Goal: Task Accomplishment & Management: Manage account settings

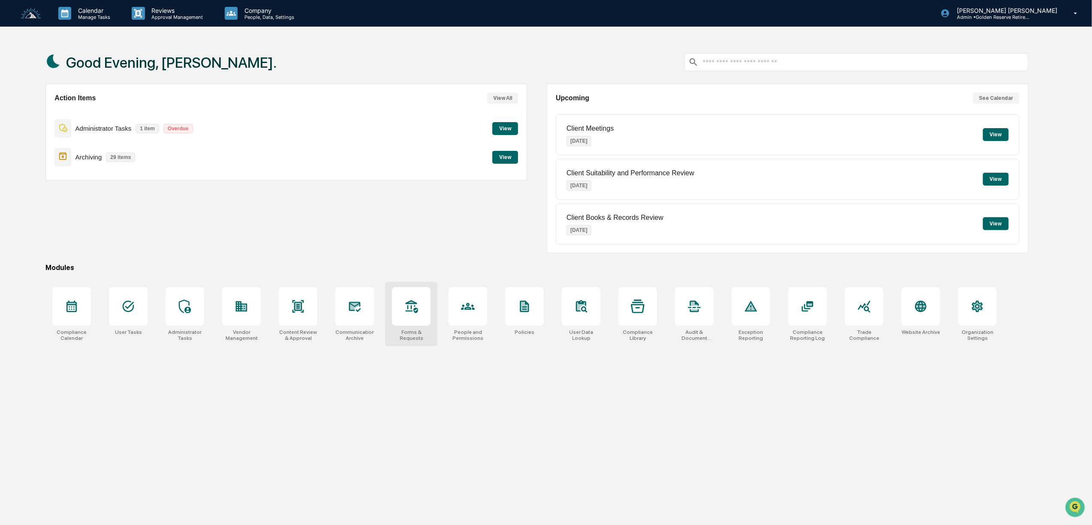
click at [411, 326] on div at bounding box center [411, 306] width 39 height 39
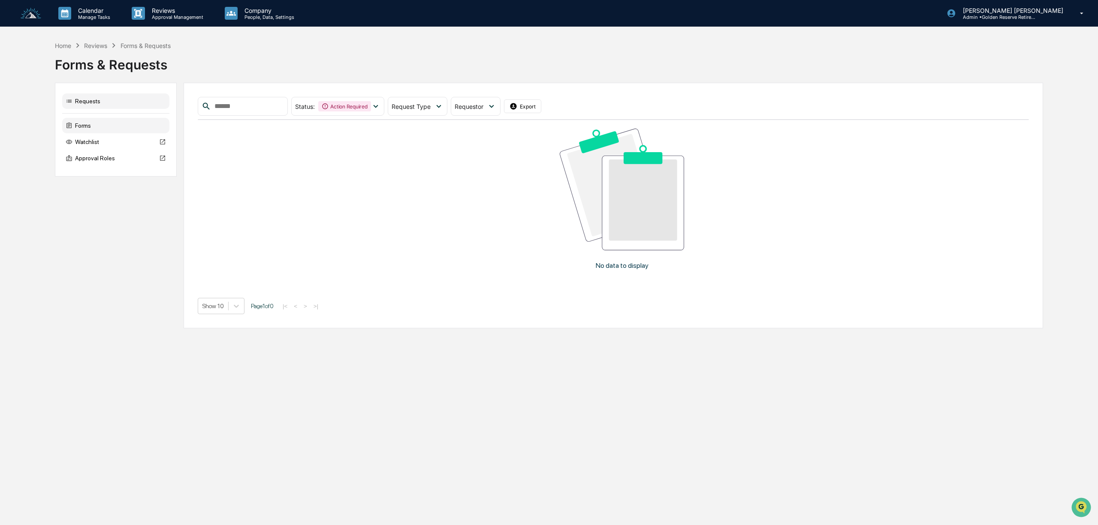
click at [78, 129] on div "Forms" at bounding box center [115, 125] width 107 height 15
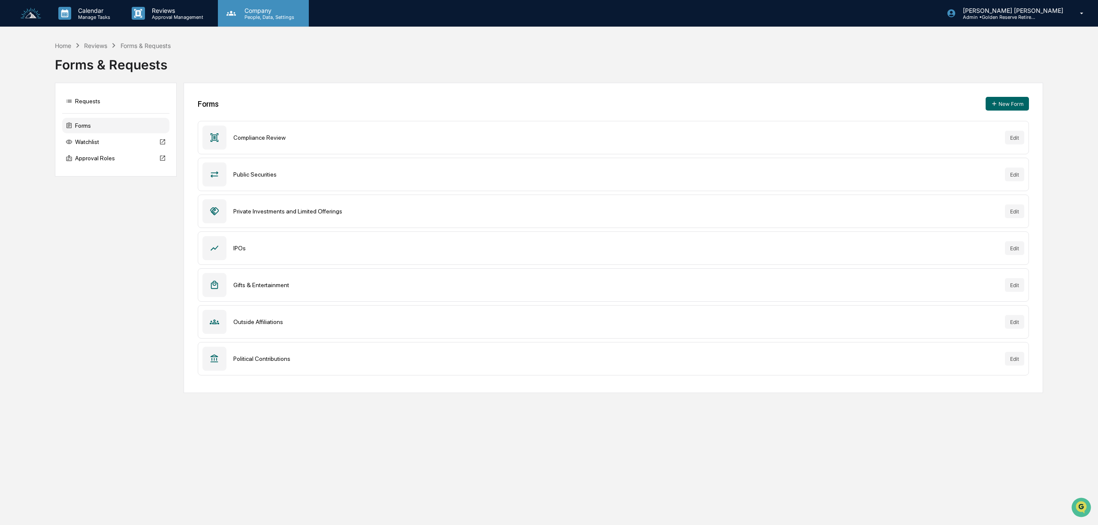
click at [268, 15] on p "People, Data, Settings" at bounding box center [268, 17] width 61 height 6
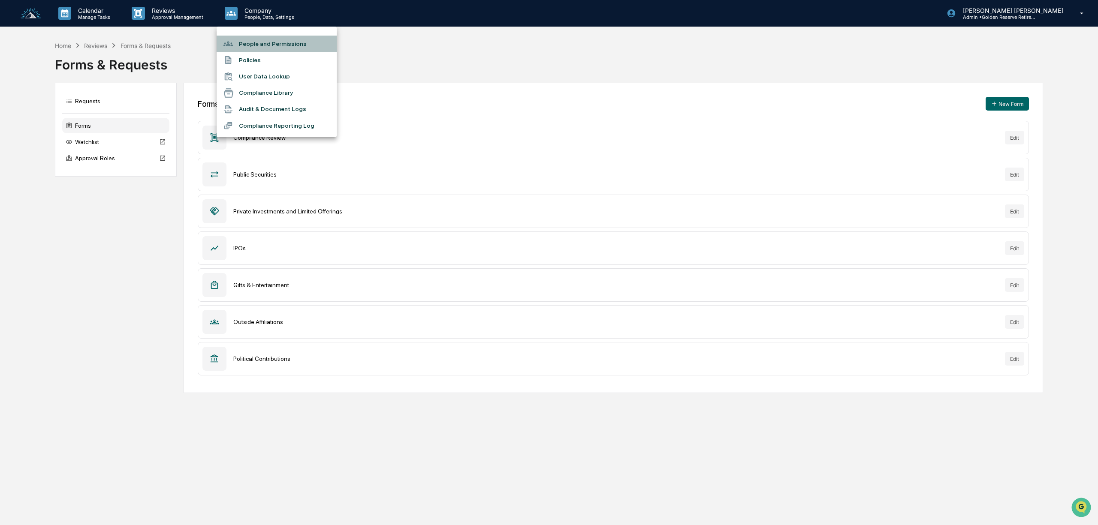
click at [273, 45] on li "People and Permissions" at bounding box center [277, 44] width 120 height 16
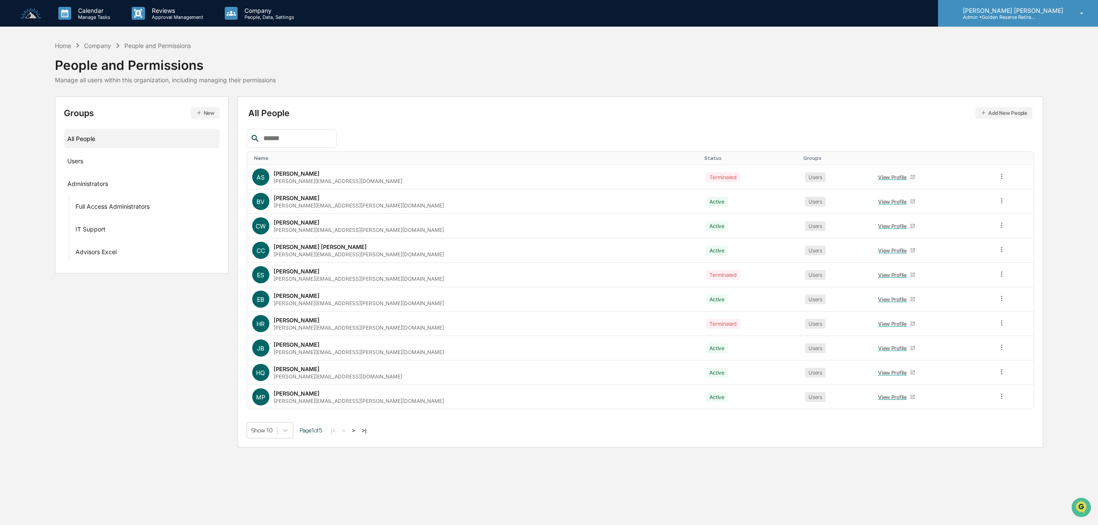
click at [1017, 9] on p "[PERSON_NAME] [PERSON_NAME]" at bounding box center [1012, 10] width 112 height 7
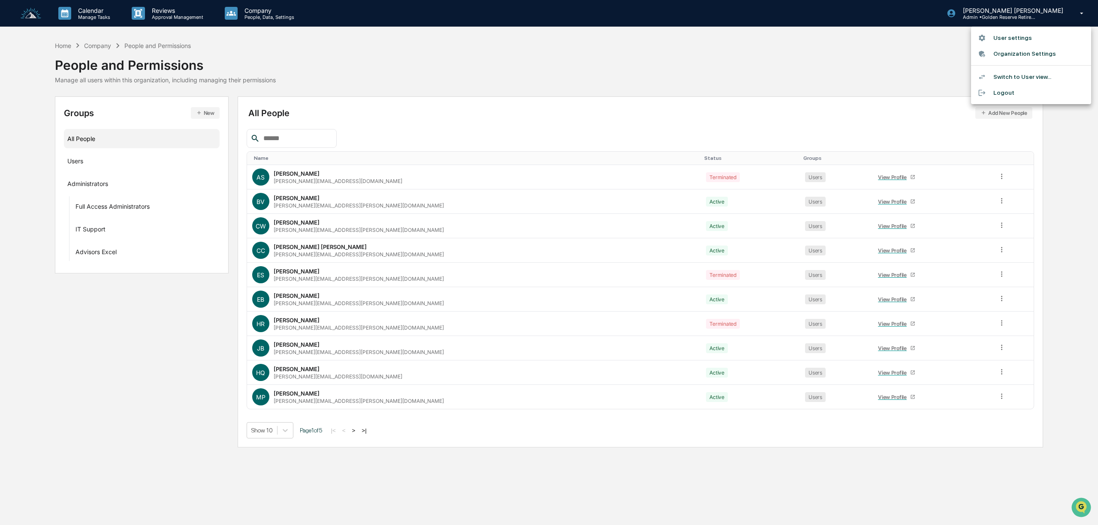
click at [644, 66] on div at bounding box center [549, 262] width 1098 height 525
click at [91, 163] on div "Users ···" at bounding box center [141, 161] width 149 height 14
click at [358, 433] on button ">" at bounding box center [354, 430] width 9 height 7
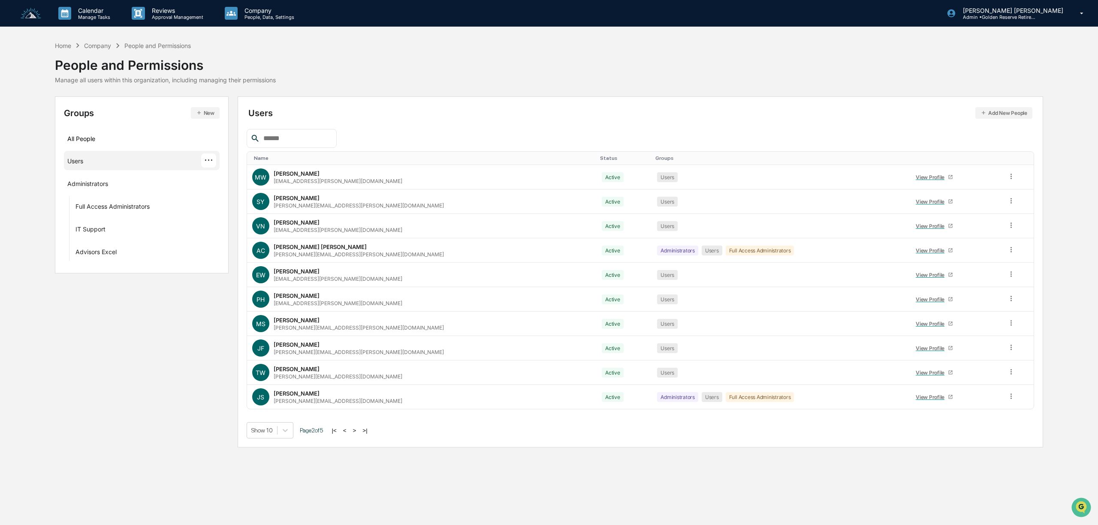
click at [359, 433] on button ">" at bounding box center [354, 430] width 9 height 7
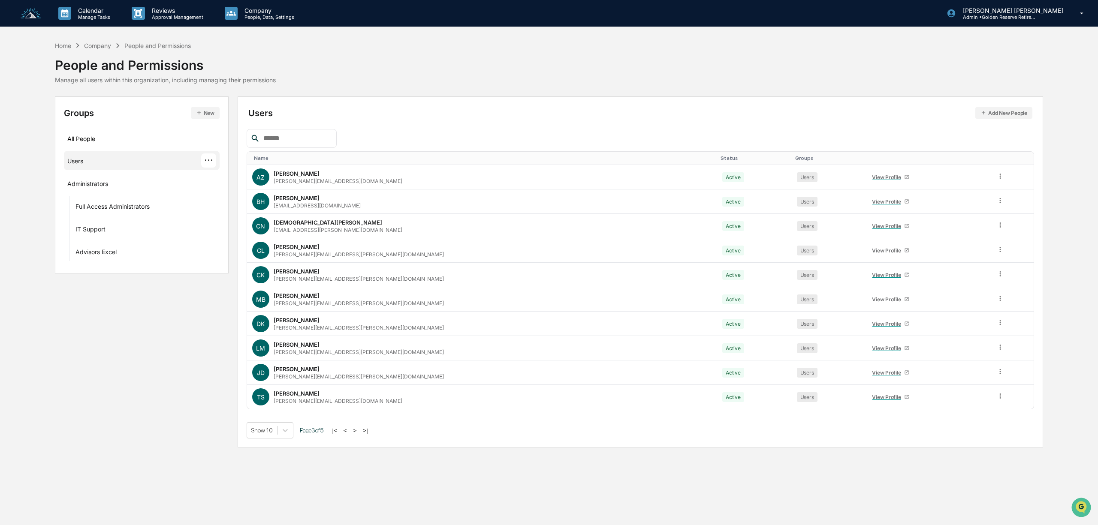
click at [357, 433] on button ">" at bounding box center [355, 430] width 9 height 7
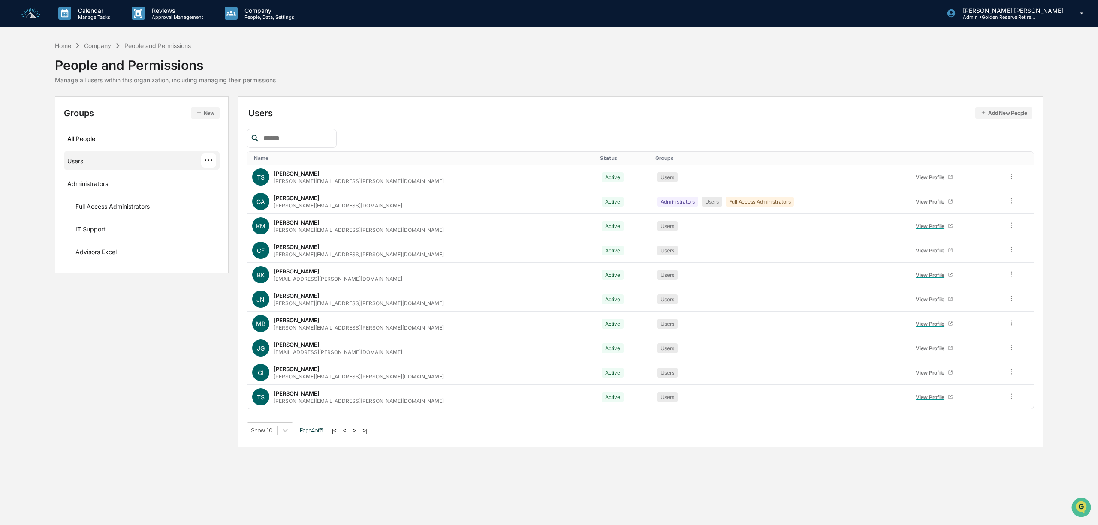
click at [357, 433] on button ">" at bounding box center [354, 430] width 9 height 7
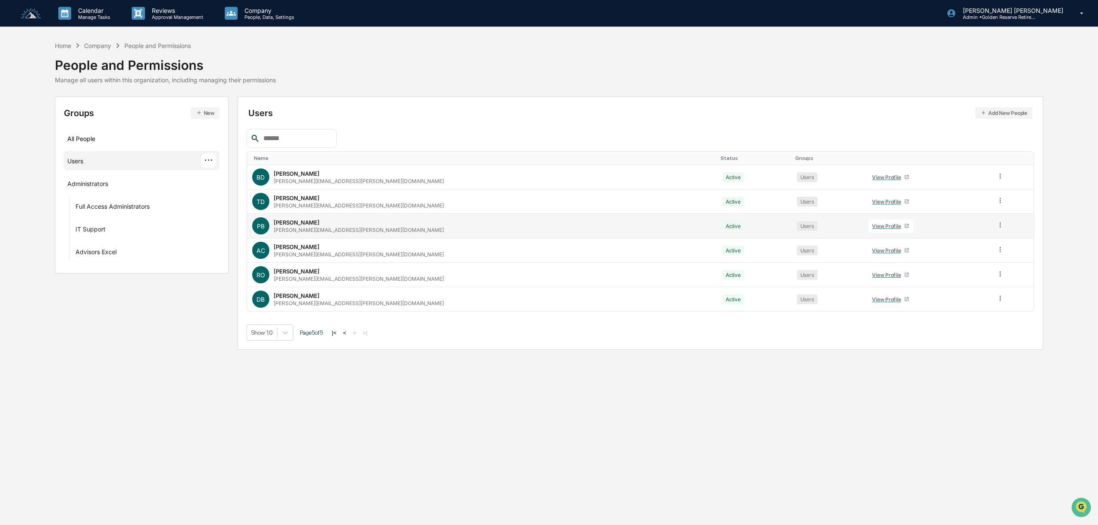
click at [872, 226] on div "View Profile" at bounding box center [888, 226] width 32 height 6
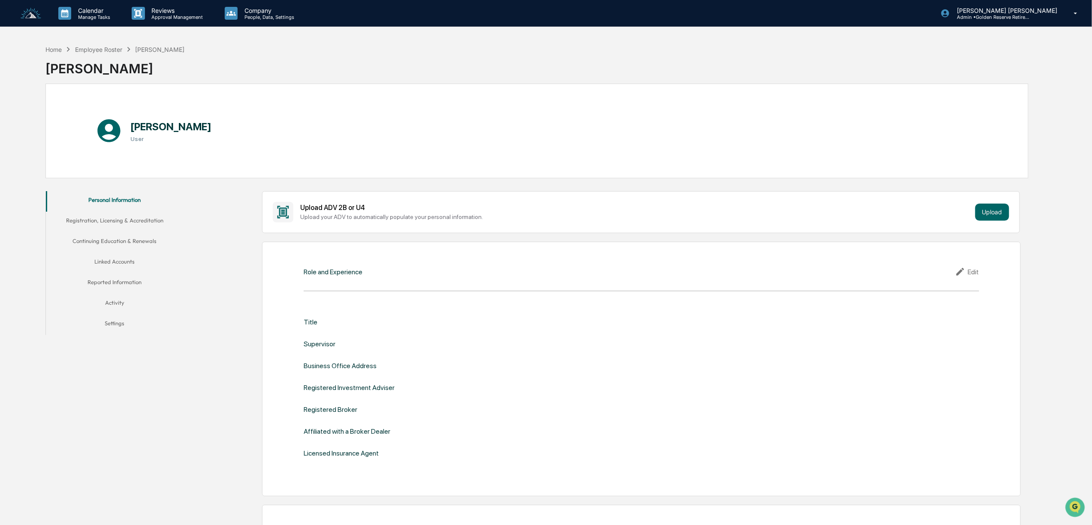
click at [130, 220] on button "Registration, Licensing & Accreditation" at bounding box center [114, 222] width 137 height 21
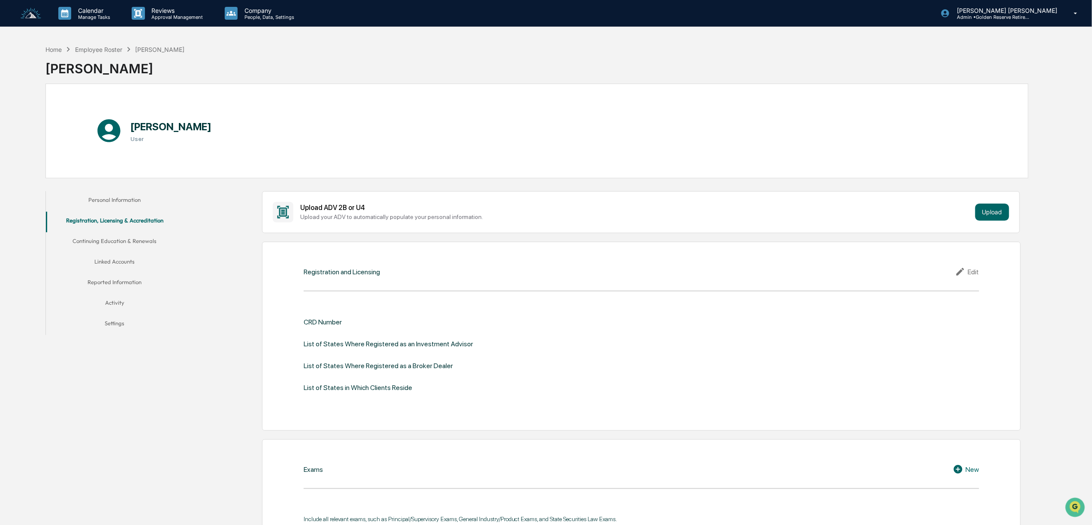
click at [124, 232] on button "Registration, Licensing & Accreditation" at bounding box center [114, 222] width 137 height 21
click at [124, 240] on button "Continuing Education & Renewals" at bounding box center [114, 242] width 137 height 21
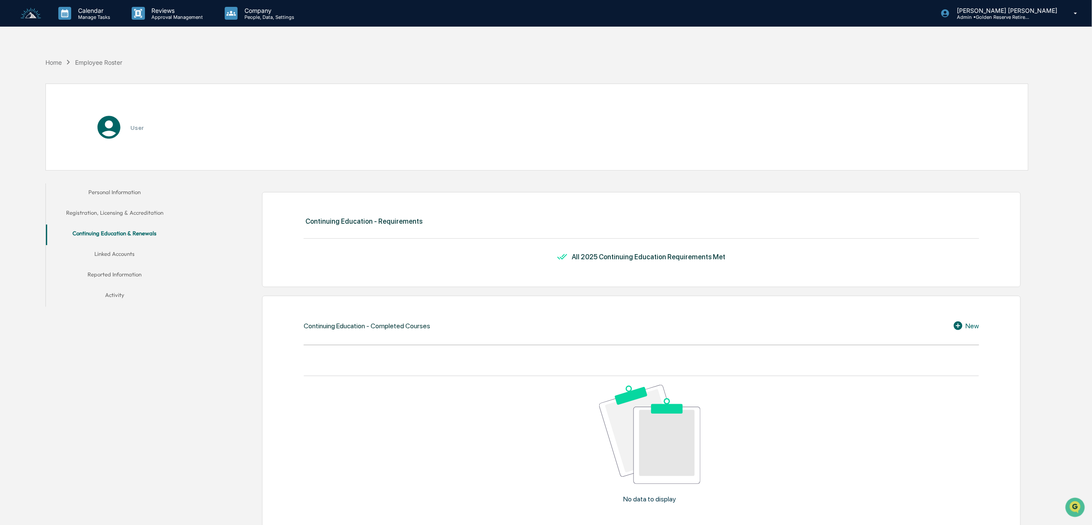
click at [112, 257] on button "Linked Accounts" at bounding box center [114, 255] width 137 height 21
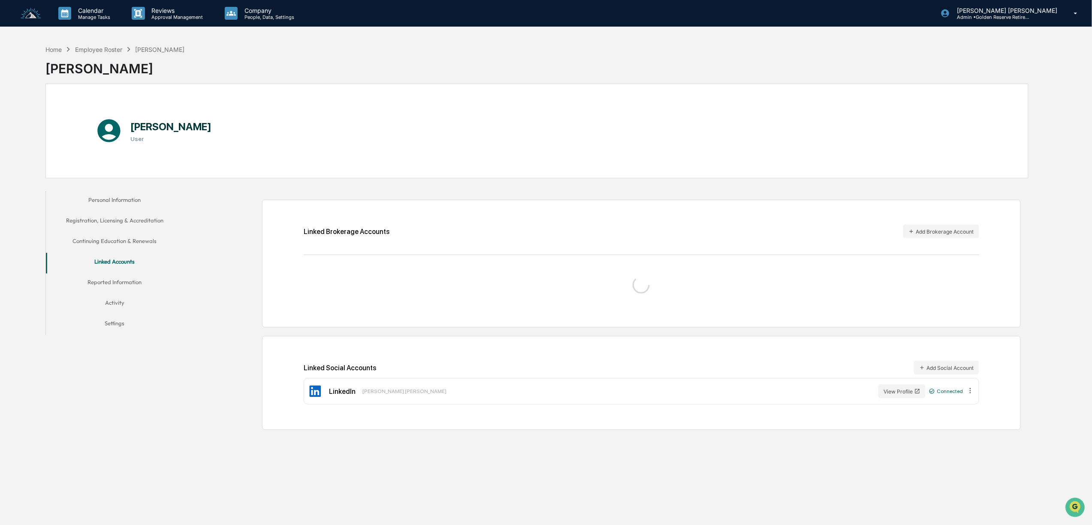
click at [119, 280] on button "Reported Information" at bounding box center [114, 284] width 137 height 21
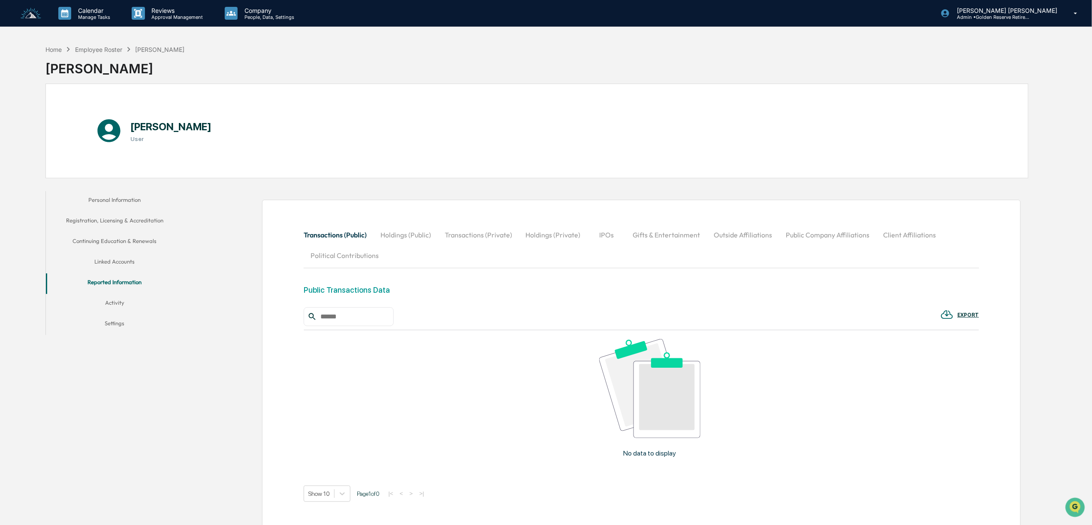
click at [117, 198] on button "Personal Information" at bounding box center [114, 201] width 137 height 21
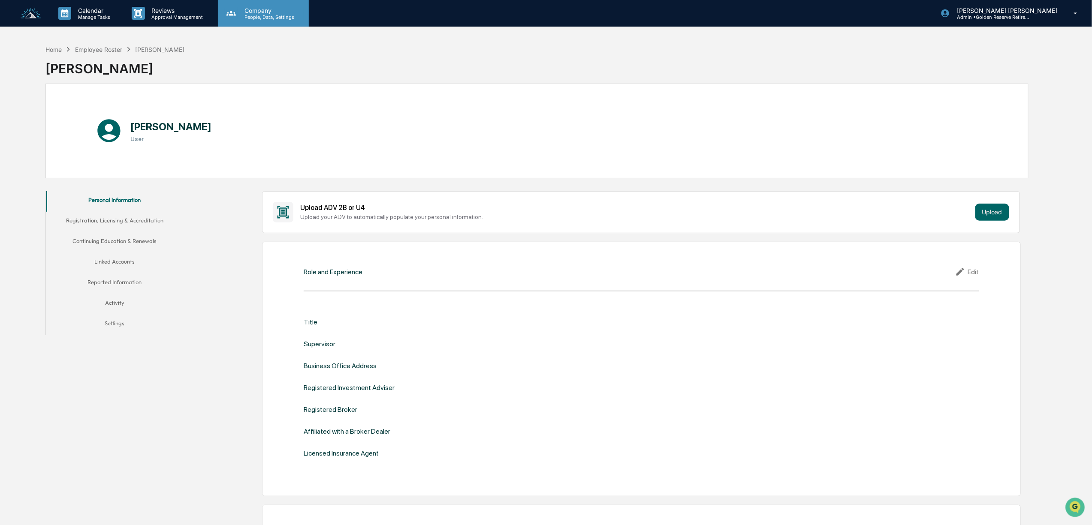
click at [260, 14] on p "People, Data, Settings" at bounding box center [268, 17] width 61 height 6
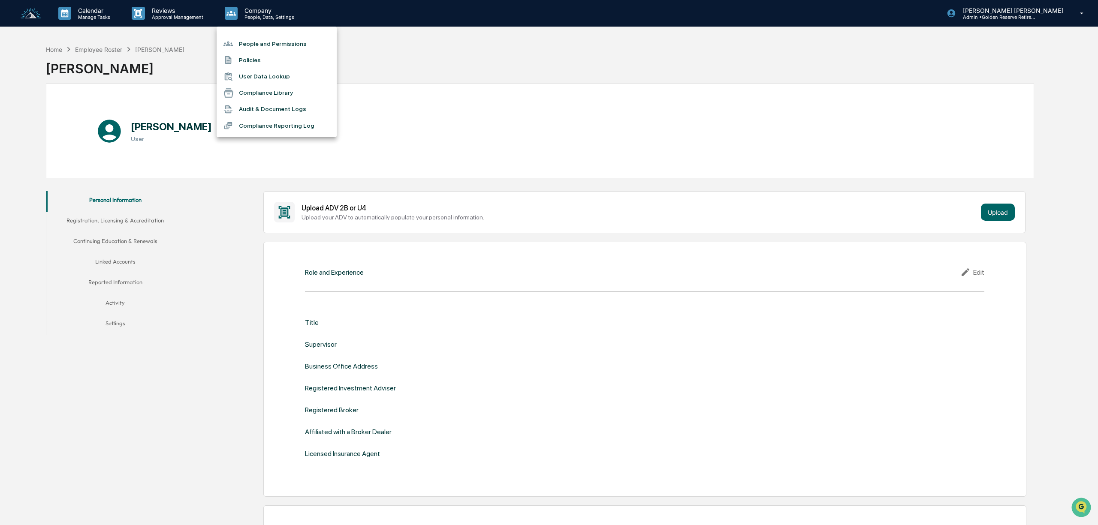
drag, startPoint x: 33, startPoint y: 13, endPoint x: 28, endPoint y: 15, distance: 5.8
click at [32, 14] on div at bounding box center [549, 262] width 1098 height 525
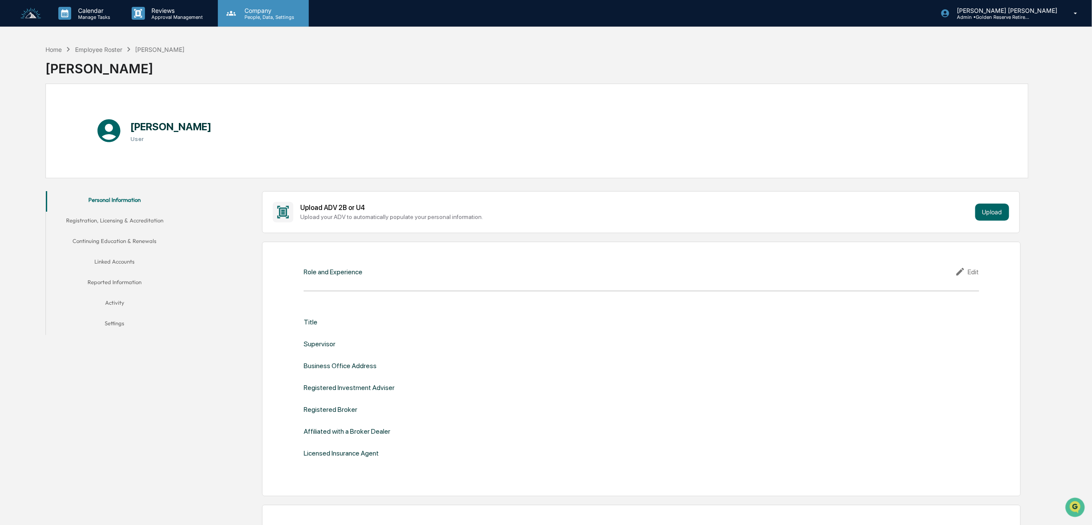
click at [277, 21] on div "Company People, Data, Settings" at bounding box center [263, 13] width 91 height 27
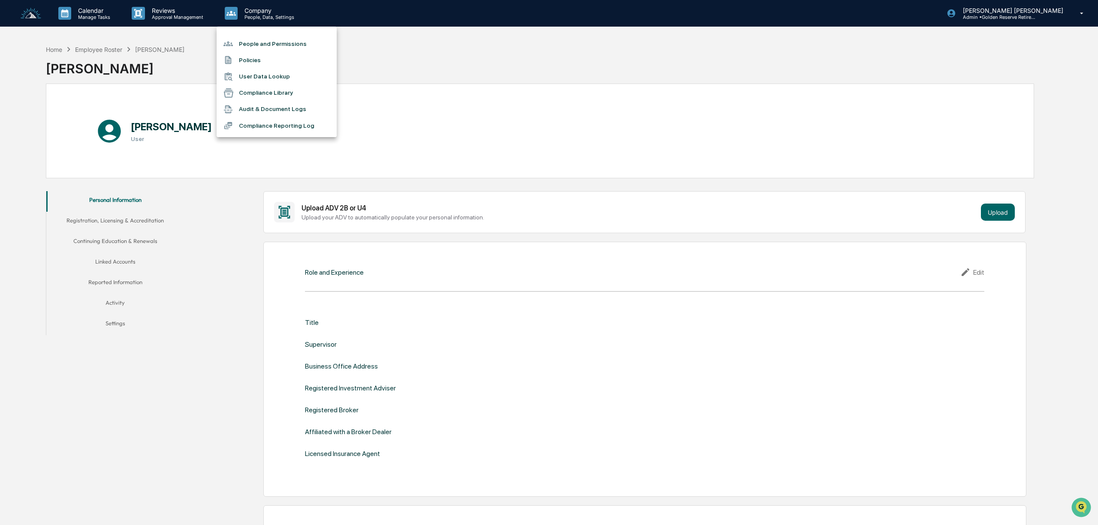
click at [30, 10] on div at bounding box center [549, 262] width 1098 height 525
click at [27, 15] on img at bounding box center [31, 14] width 21 height 12
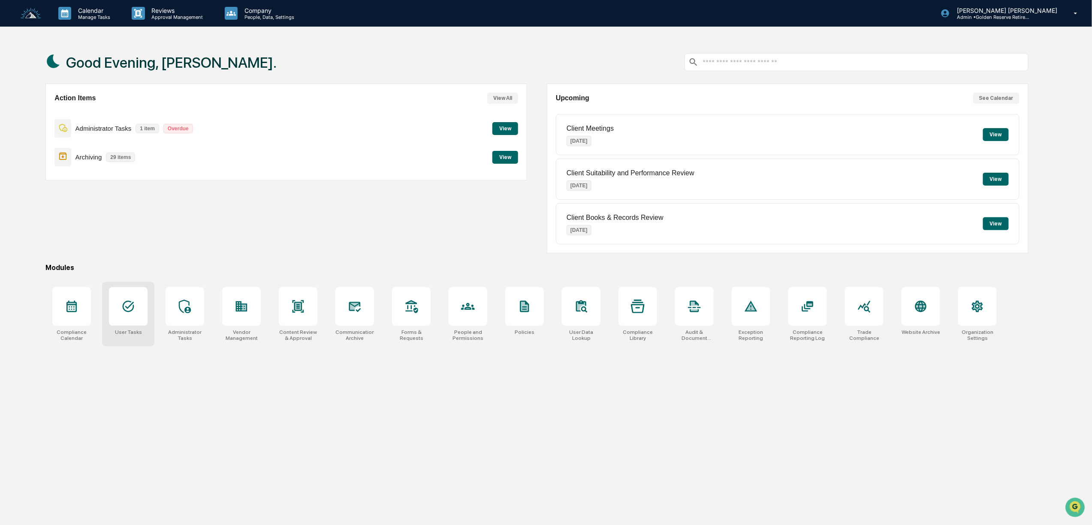
click at [138, 320] on div at bounding box center [128, 306] width 39 height 39
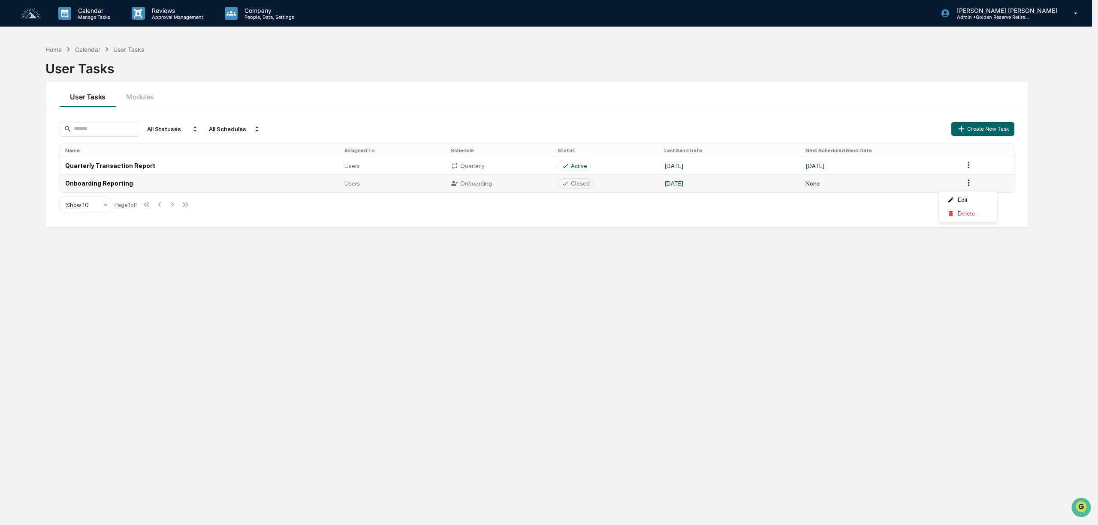
click at [966, 185] on html "Calendar Manage Tasks Reviews Approval Management Company People, Data, Setting…" at bounding box center [549, 262] width 1098 height 525
click at [977, 130] on html "Calendar Manage Tasks Reviews Approval Management Company People, Data, Setting…" at bounding box center [549, 262] width 1098 height 525
click at [139, 100] on button "Modules" at bounding box center [140, 94] width 48 height 25
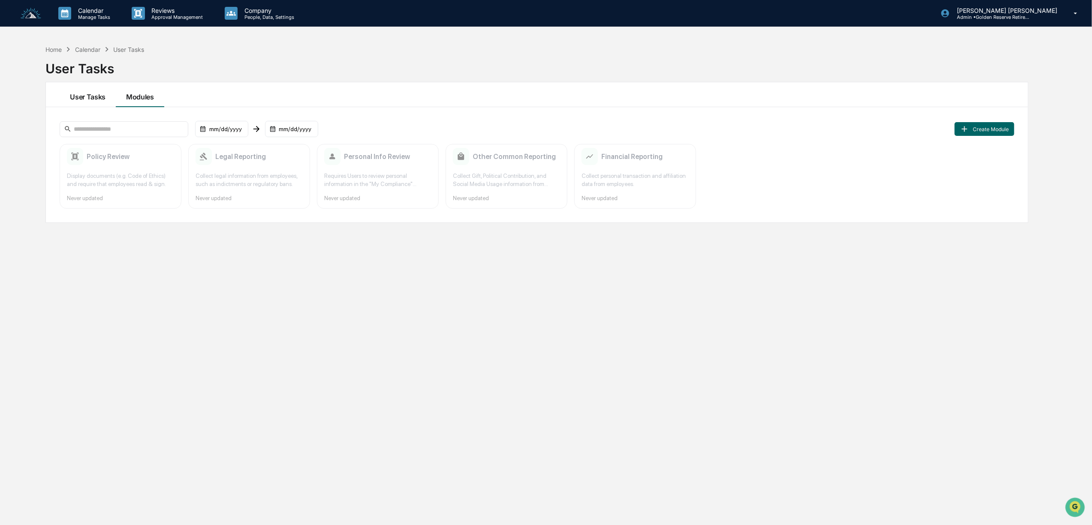
click at [90, 98] on button "User Tasks" at bounding box center [88, 94] width 56 height 25
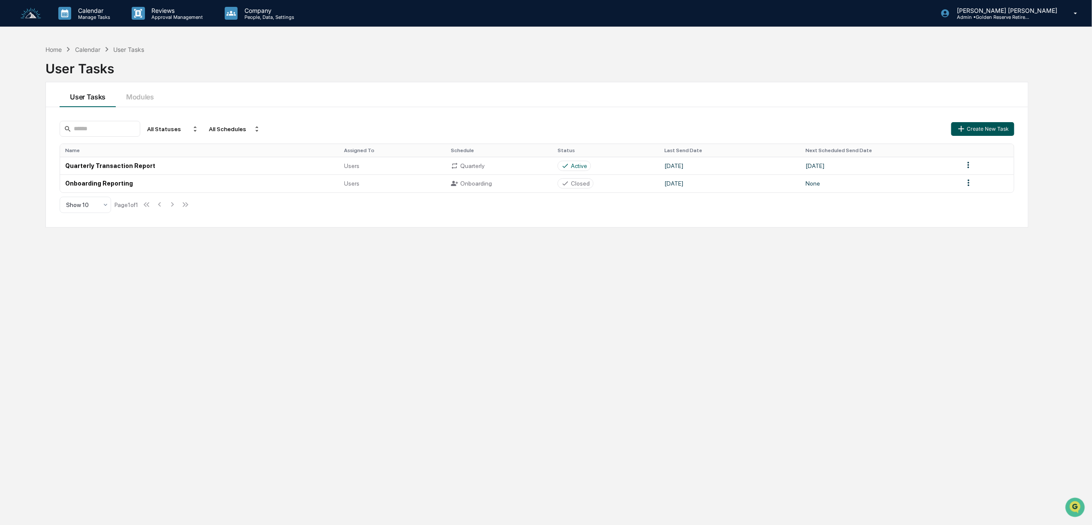
click at [974, 129] on button "Create New Task" at bounding box center [982, 129] width 63 height 14
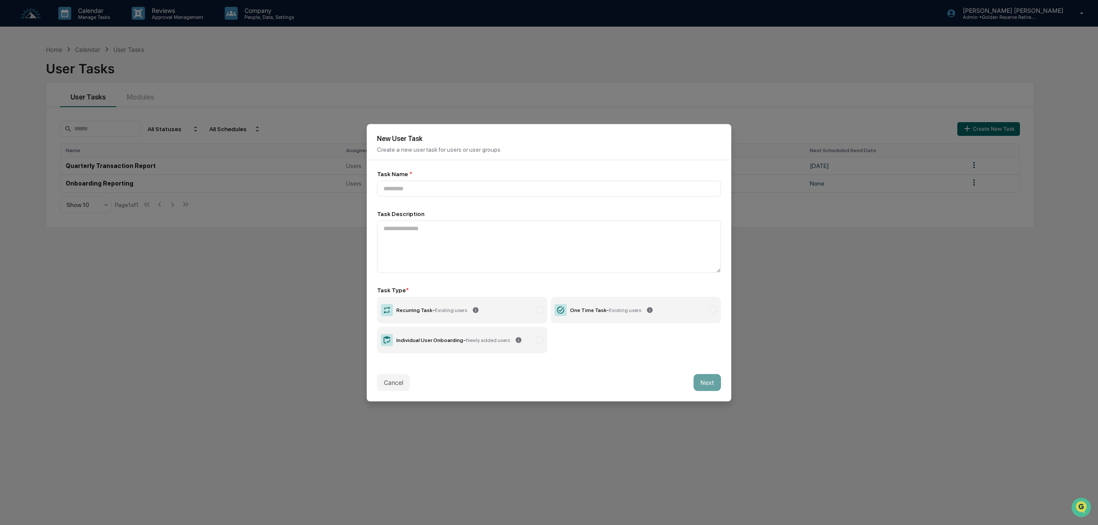
click at [458, 343] on div "Individual User Onboarding - Newly added users" at bounding box center [453, 340] width 114 height 6
click at [419, 190] on input at bounding box center [549, 189] width 344 height 16
type input "**********"
click at [715, 380] on button "Next" at bounding box center [707, 382] width 27 height 17
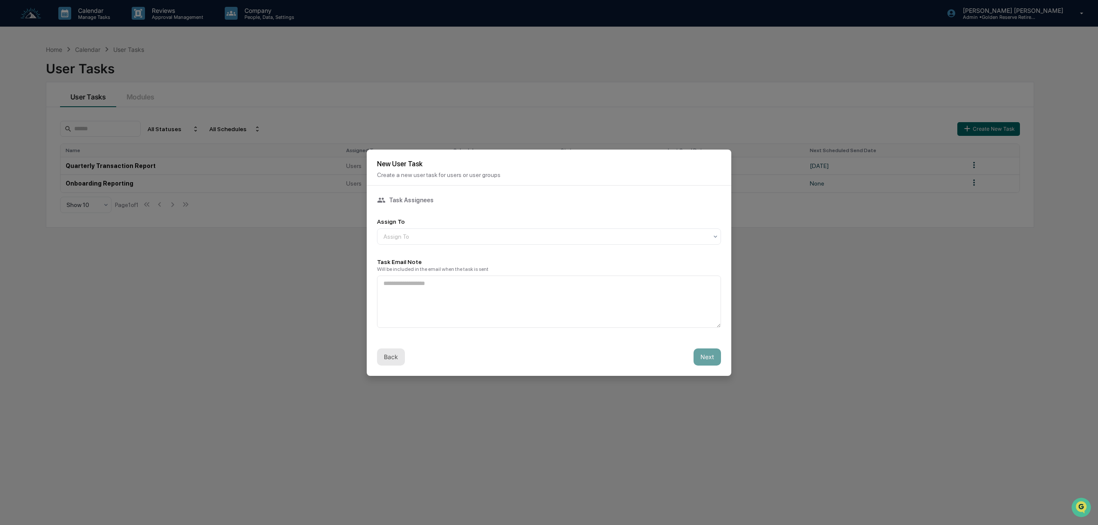
click at [392, 358] on button "Back" at bounding box center [391, 357] width 28 height 17
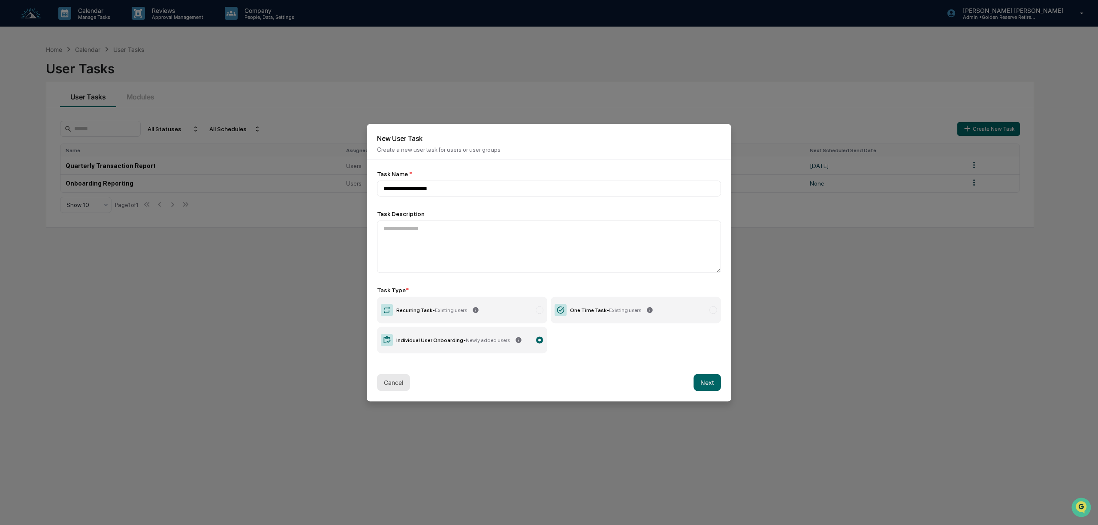
click at [401, 385] on button "Cancel" at bounding box center [393, 382] width 33 height 17
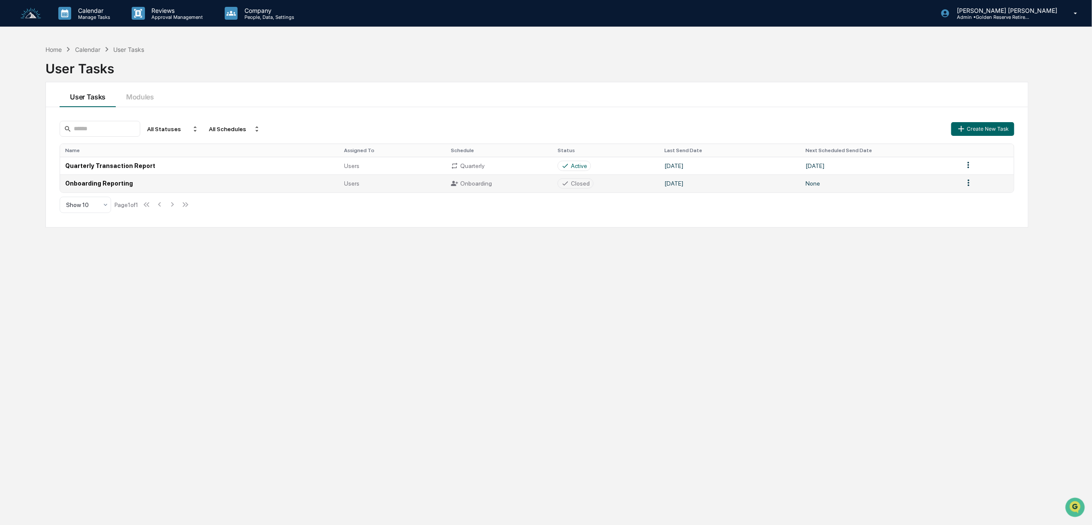
click at [104, 189] on td "Onboarding Reporting" at bounding box center [199, 184] width 279 height 18
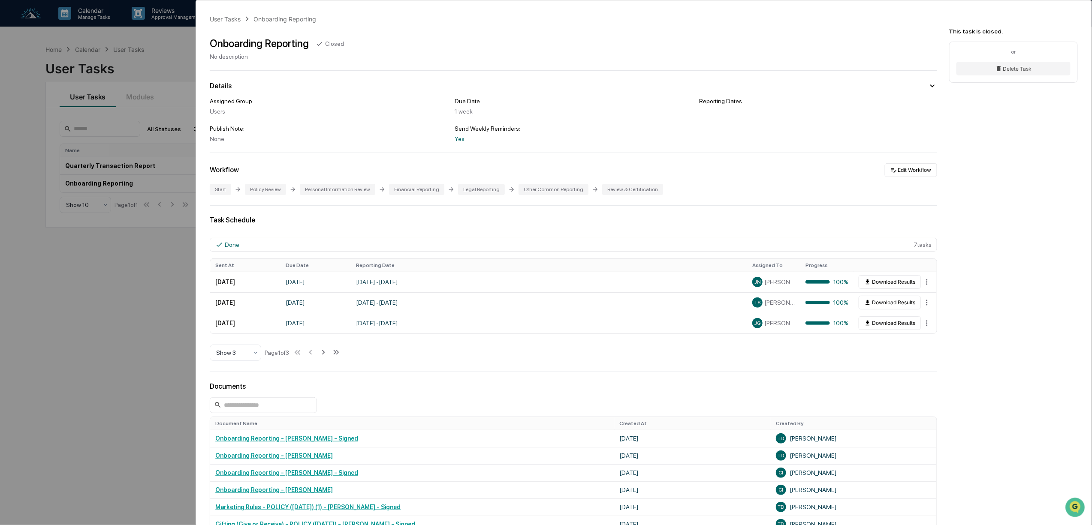
click at [273, 15] on div "Onboarding Reporting" at bounding box center [285, 18] width 63 height 7
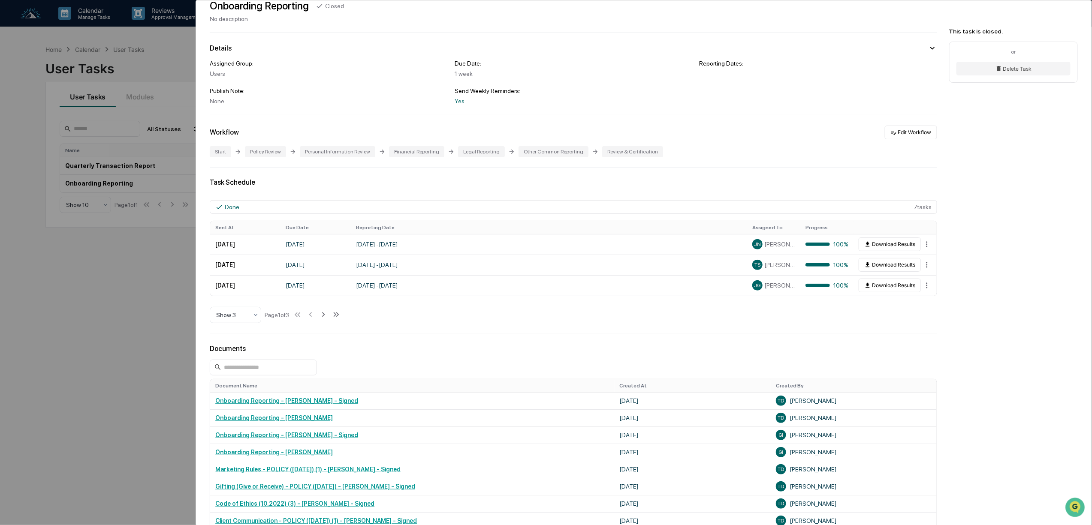
scroll to position [57, 0]
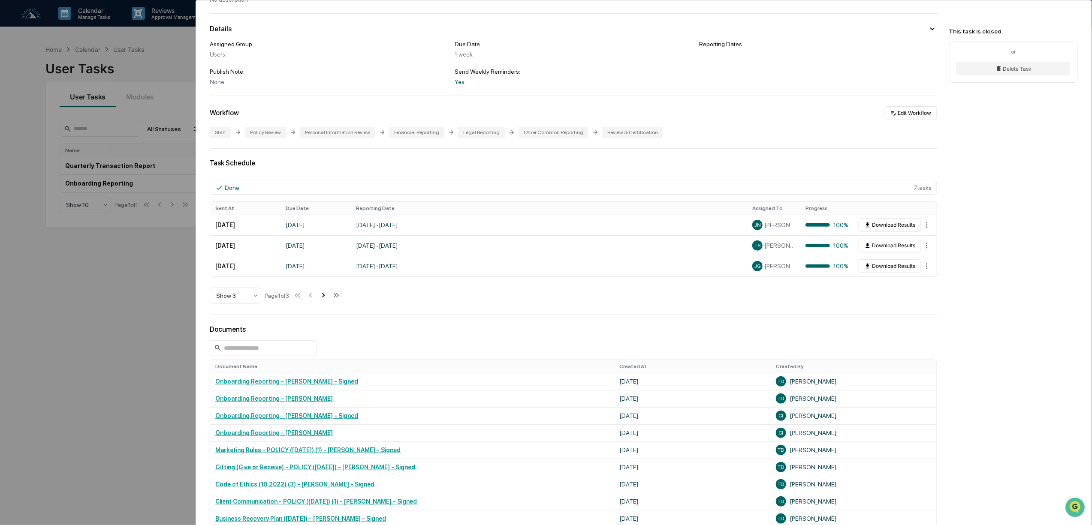
click at [325, 299] on icon at bounding box center [323, 295] width 9 height 9
click at [325, 299] on icon at bounding box center [324, 295] width 9 height 9
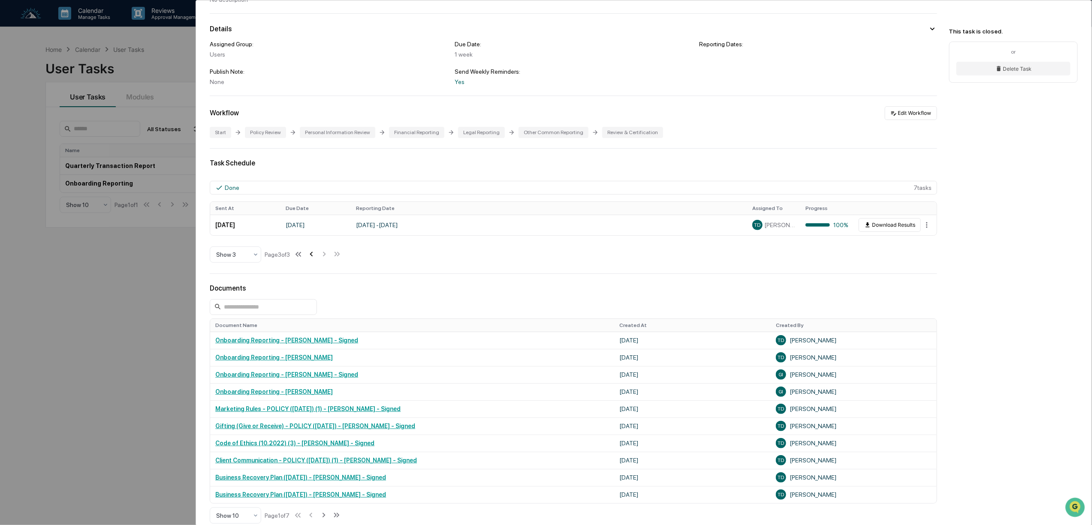
click at [313, 257] on icon at bounding box center [311, 254] width 3 height 5
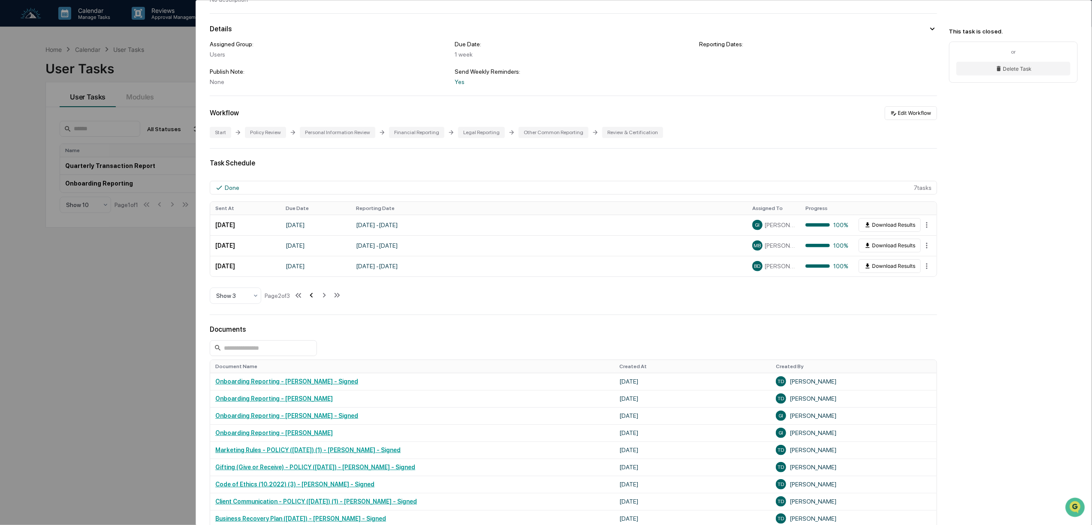
click at [314, 259] on td "June 17, 2025" at bounding box center [316, 266] width 70 height 21
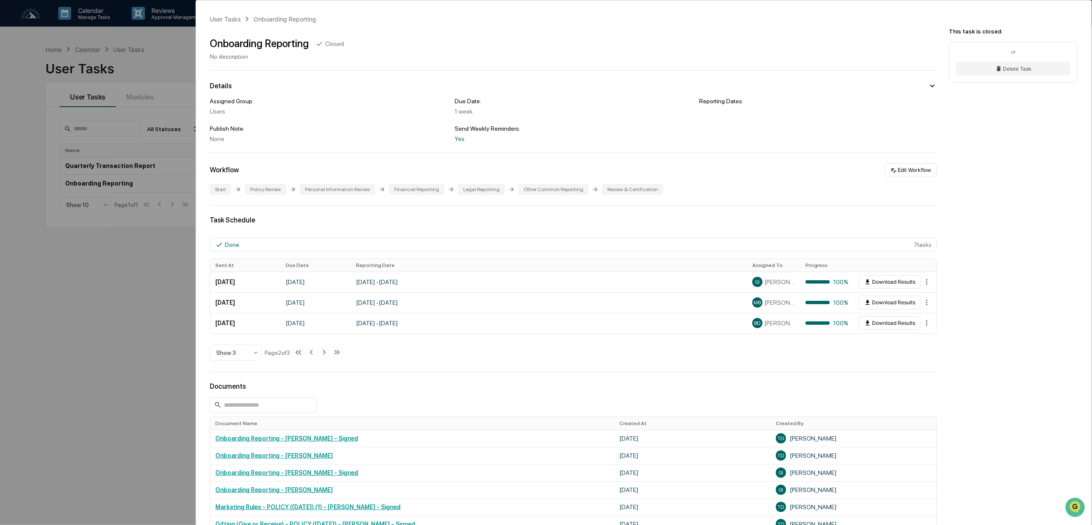
click at [330, 45] on div "Closed" at bounding box center [334, 43] width 19 height 7
click at [281, 9] on div "User Tasks Onboarding Reporting Onboarding Reporting Closed No description Deta…" at bounding box center [644, 354] width 896 height 708
click at [261, 191] on div "Policy Review" at bounding box center [265, 189] width 41 height 11
click at [328, 195] on div "Personal Information Review" at bounding box center [337, 189] width 75 height 11
click at [895, 169] on button "Edit Workflow" at bounding box center [911, 170] width 52 height 14
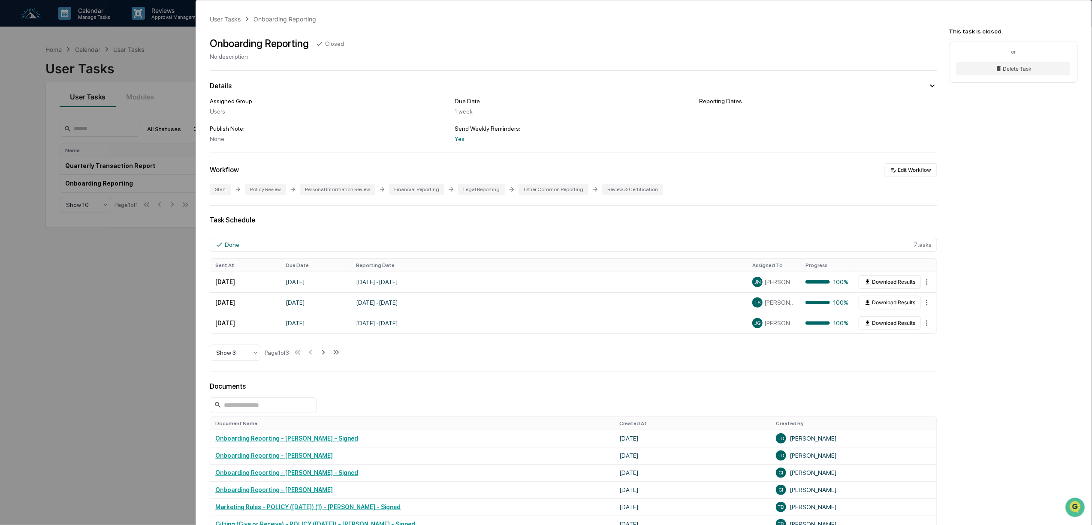
click at [274, 18] on div "Onboarding Reporting" at bounding box center [285, 18] width 63 height 7
click at [84, 300] on div "User Tasks Onboarding Reporting Onboarding Reporting Closed No description Deta…" at bounding box center [546, 262] width 1092 height 525
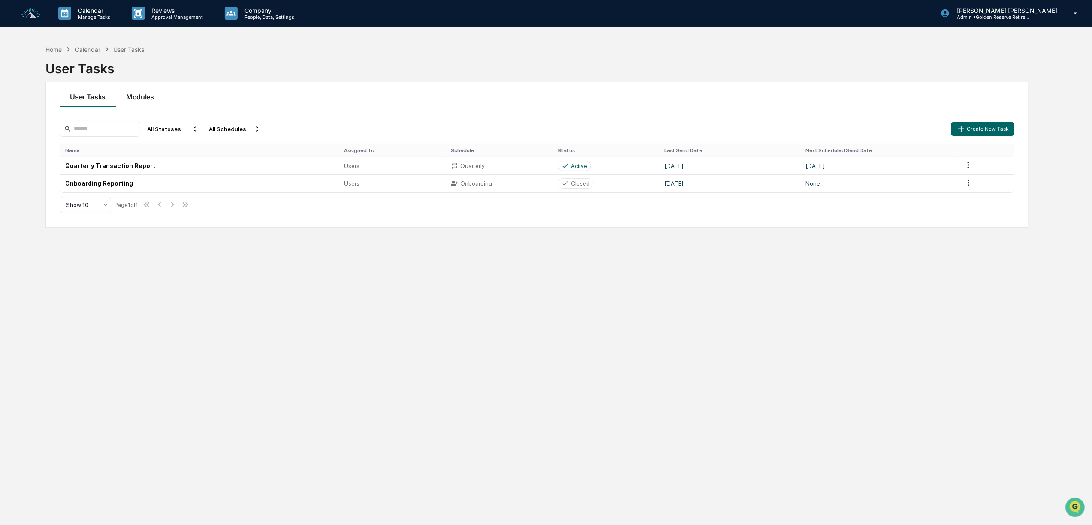
click at [141, 98] on button "Modules" at bounding box center [140, 94] width 48 height 25
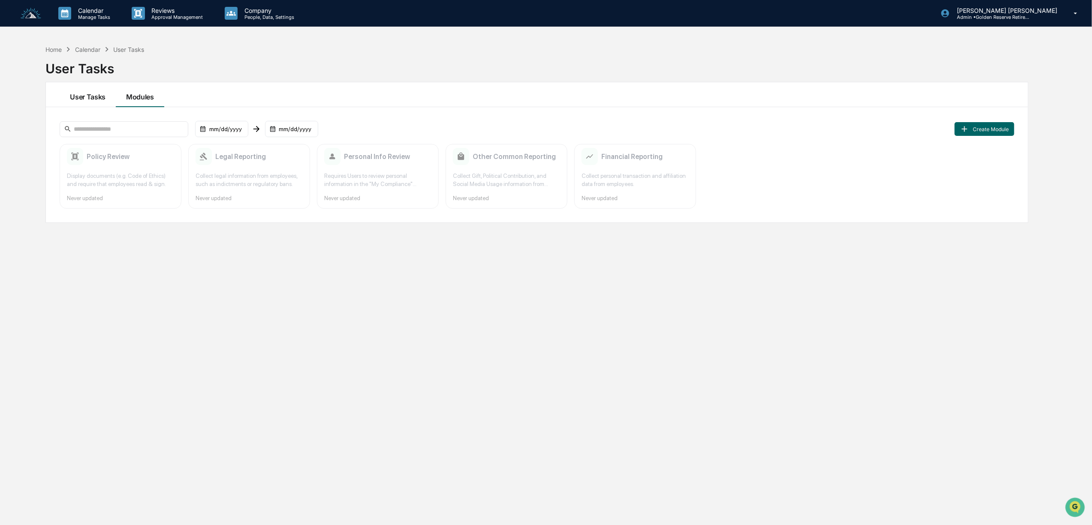
click at [87, 97] on button "User Tasks" at bounding box center [88, 94] width 56 height 25
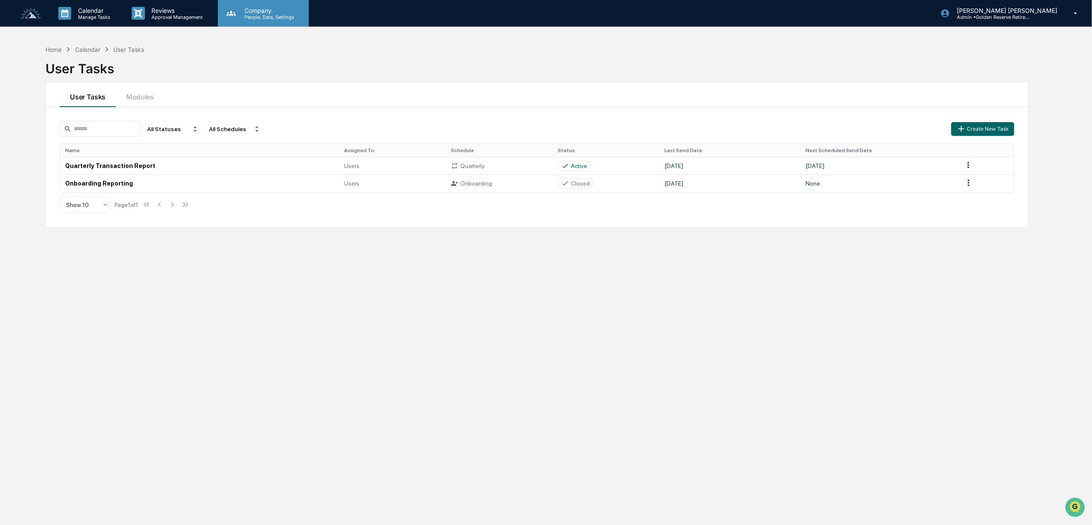
click at [247, 9] on p "Company" at bounding box center [268, 10] width 61 height 7
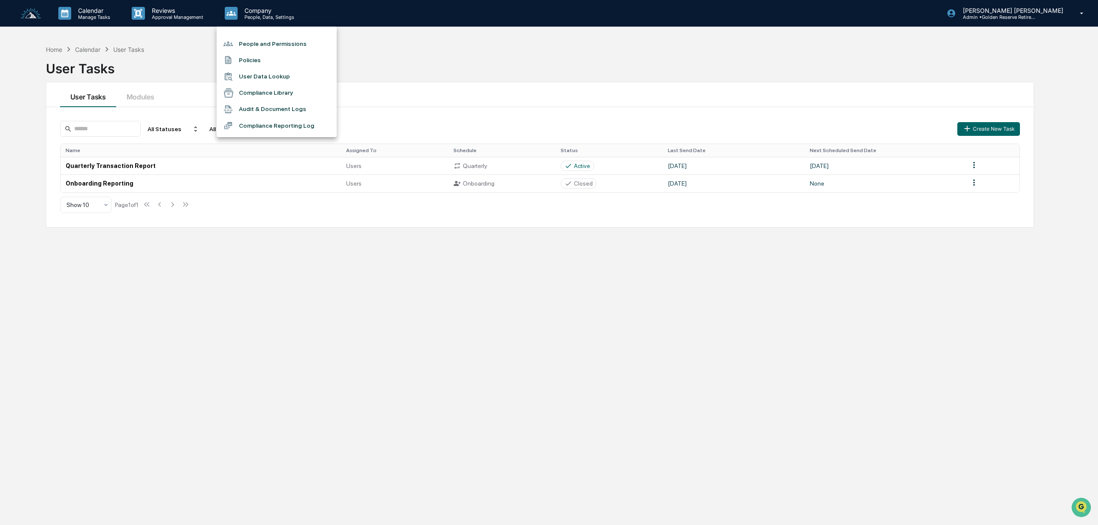
drag, startPoint x: 391, startPoint y: 70, endPoint x: 79, endPoint y: 4, distance: 319.2
click at [383, 69] on div at bounding box center [549, 262] width 1098 height 525
click at [473, 184] on div "Onboarding" at bounding box center [499, 184] width 97 height 8
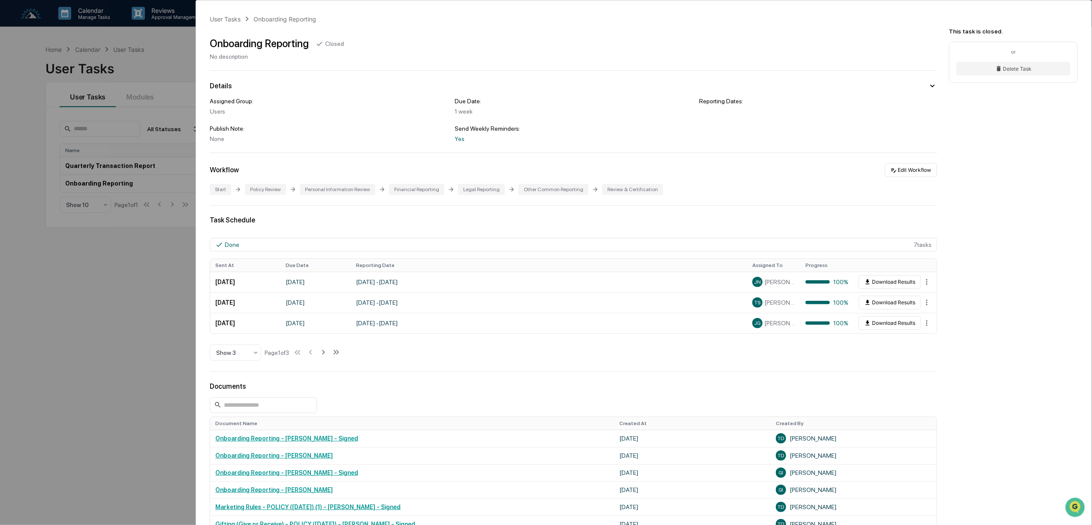
click at [63, 290] on div "User Tasks Onboarding Reporting Onboarding Reporting Closed No description Deta…" at bounding box center [546, 262] width 1092 height 525
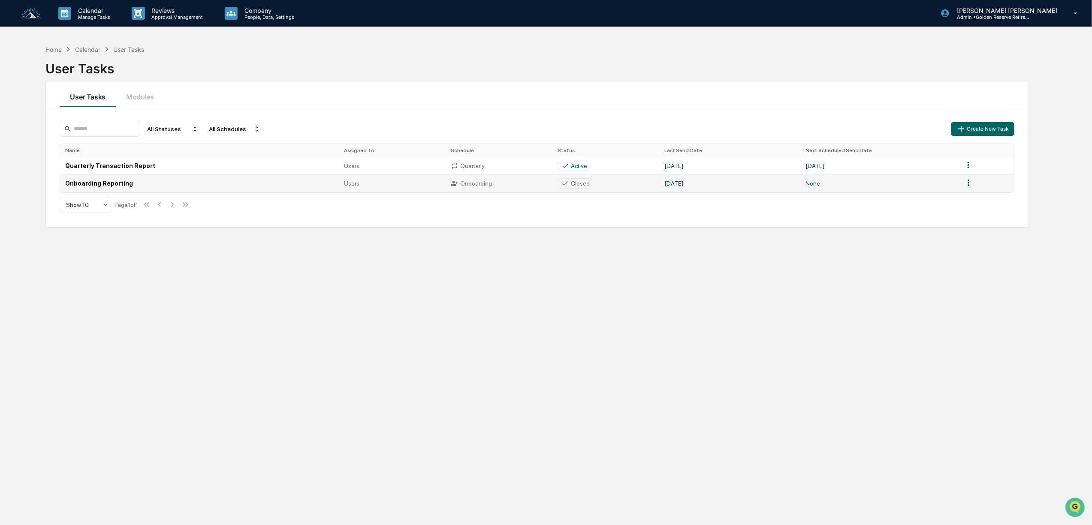
click at [576, 185] on div "Closed" at bounding box center [580, 183] width 19 height 7
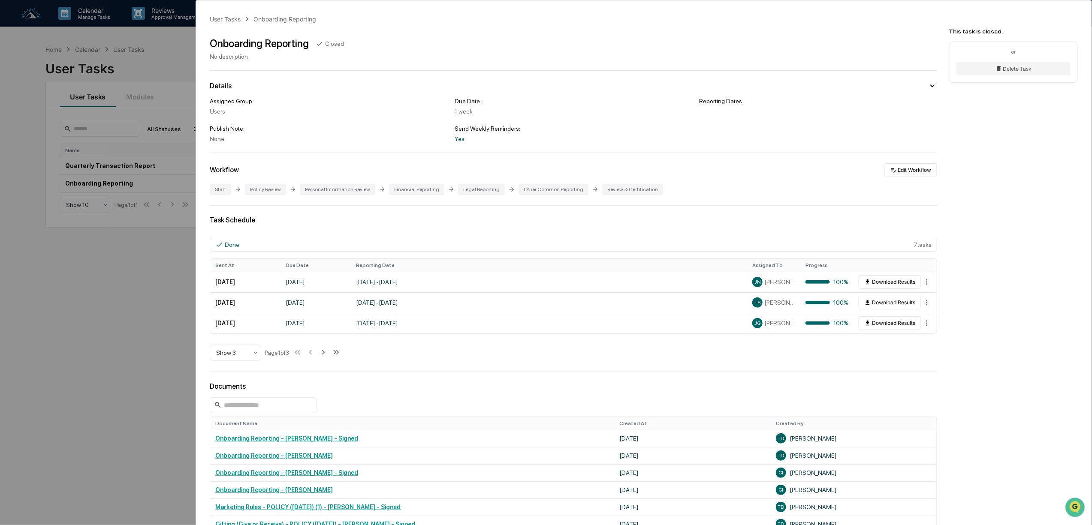
click at [328, 45] on div "Closed" at bounding box center [334, 43] width 19 height 7
click at [76, 425] on div "User Tasks Onboarding Reporting Onboarding Reporting Closed No description Deta…" at bounding box center [546, 262] width 1092 height 525
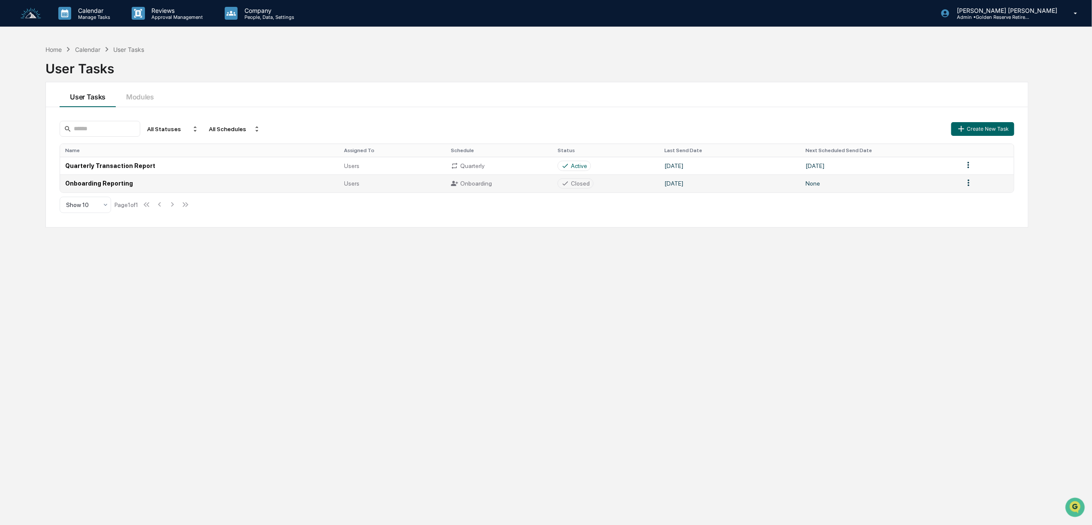
click at [968, 185] on html "Calendar Manage Tasks Reviews Approval Management Company People, Data, Setting…" at bounding box center [546, 262] width 1092 height 525
click at [959, 202] on div "Edit" at bounding box center [968, 200] width 55 height 14
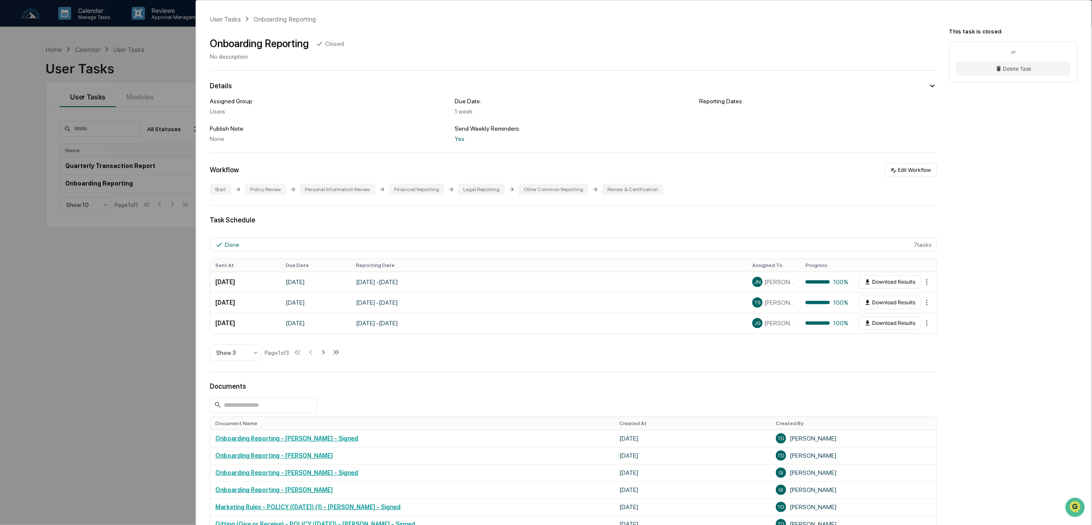
click at [9, 366] on div "User Tasks Onboarding Reporting Onboarding Reporting Closed No description Deta…" at bounding box center [546, 262] width 1092 height 525
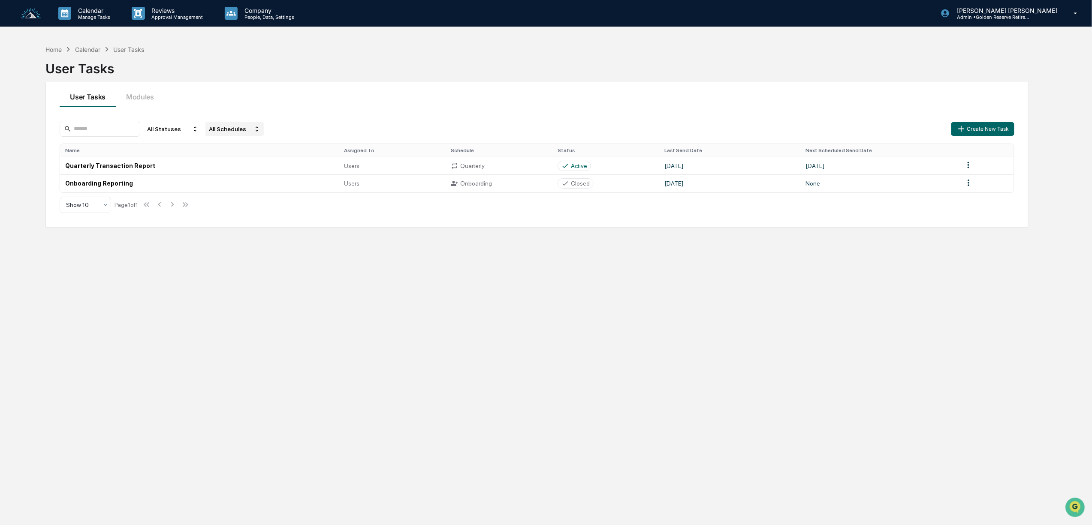
click at [245, 131] on div "All Schedules" at bounding box center [234, 129] width 58 height 14
click at [249, 160] on div "Onboarding" at bounding box center [239, 157] width 32 height 7
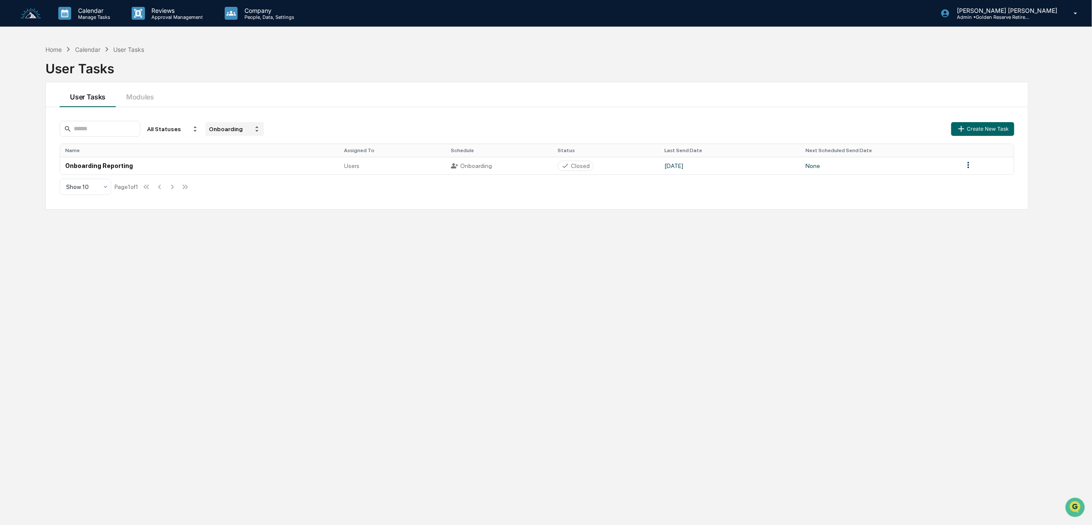
click at [248, 122] on div "Onboarding" at bounding box center [234, 129] width 58 height 14
click at [194, 129] on div "All Statuses" at bounding box center [173, 129] width 58 height 14
click at [121, 132] on input at bounding box center [100, 129] width 81 height 16
click at [264, 19] on p "People, Data, Settings" at bounding box center [268, 17] width 61 height 6
click at [27, 11] on div at bounding box center [549, 262] width 1098 height 525
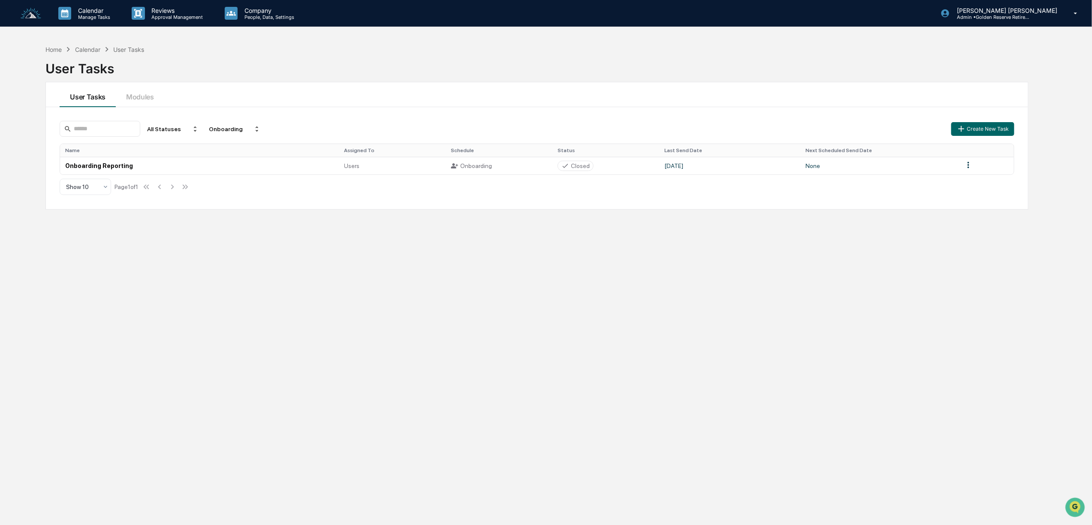
click at [33, 15] on img at bounding box center [31, 14] width 21 height 12
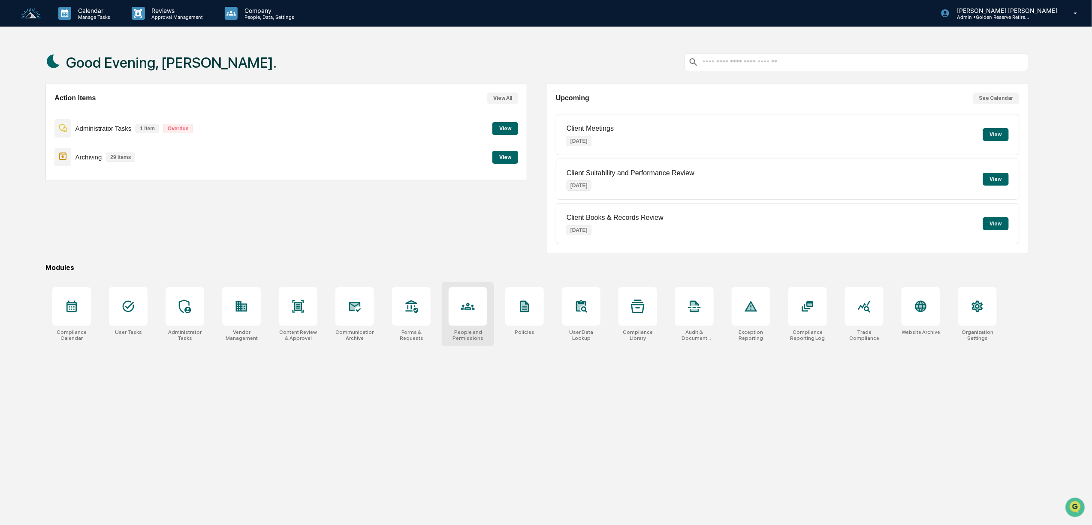
click at [471, 335] on div "People and Permissions" at bounding box center [468, 335] width 39 height 12
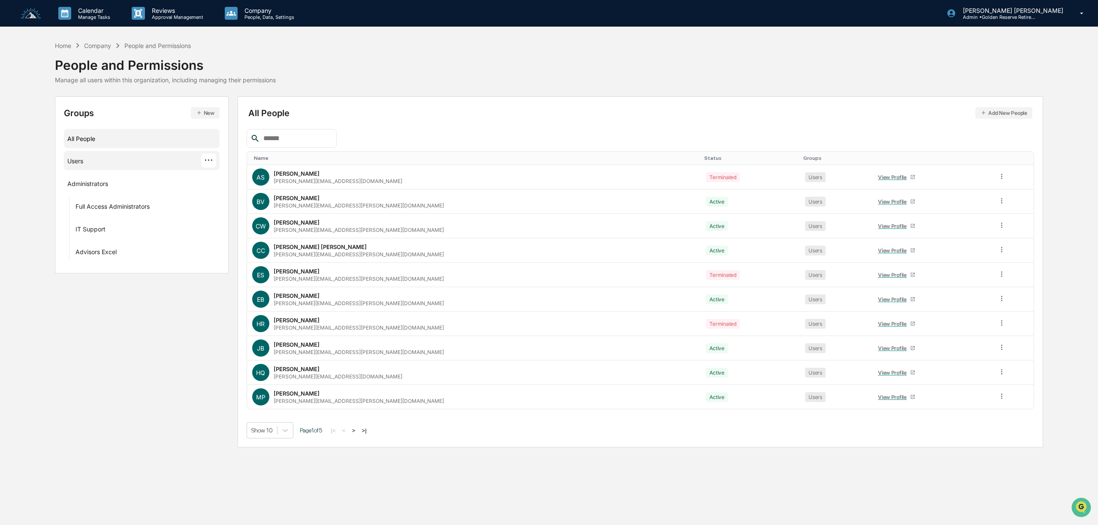
click at [131, 158] on div "Users ···" at bounding box center [141, 161] width 149 height 14
click at [258, 14] on p "People, Data, Settings" at bounding box center [268, 17] width 61 height 6
click at [33, 12] on div at bounding box center [549, 262] width 1098 height 525
click at [26, 15] on img at bounding box center [31, 14] width 21 height 12
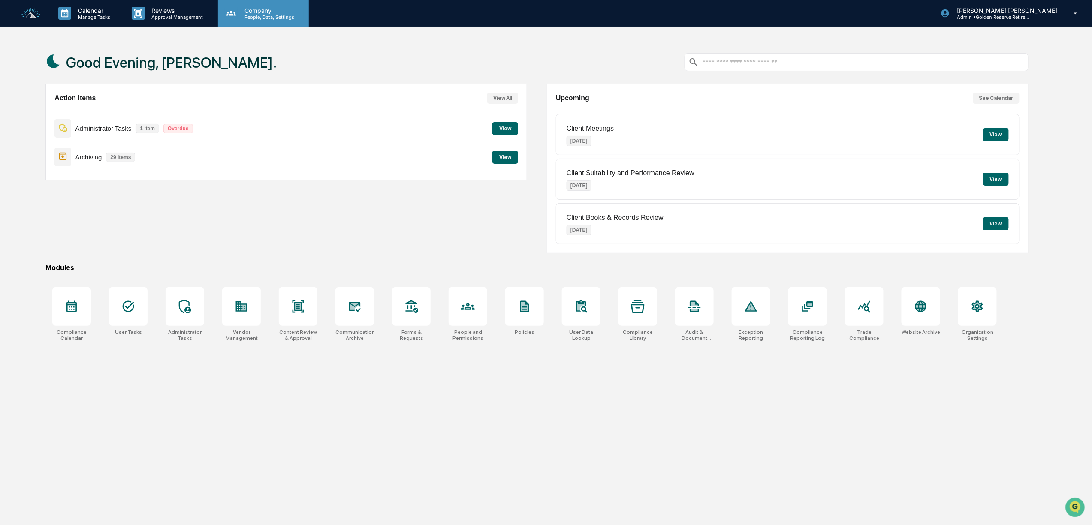
click at [270, 11] on p "Company" at bounding box center [268, 10] width 61 height 7
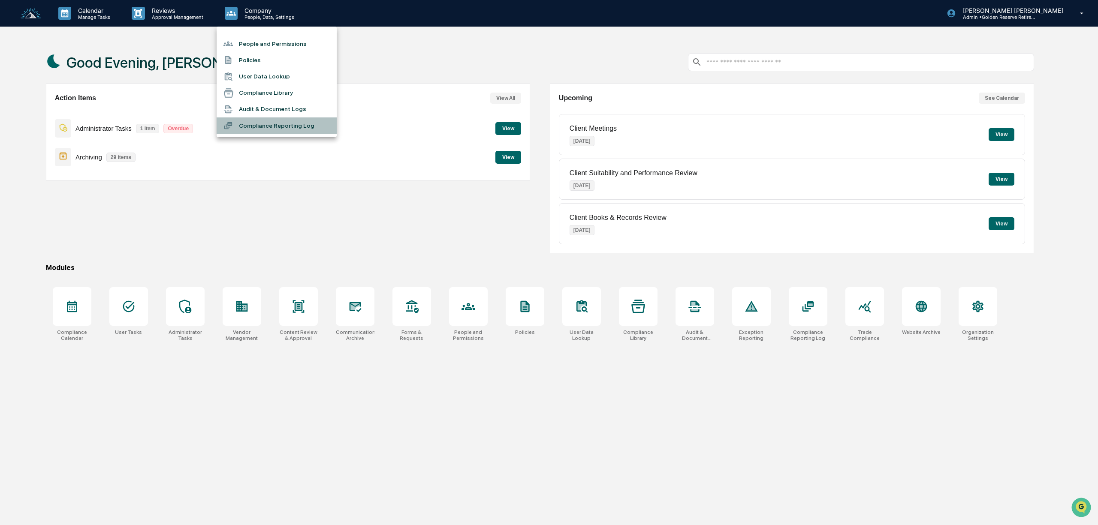
click at [284, 129] on li "Compliance Reporting Log" at bounding box center [277, 126] width 120 height 16
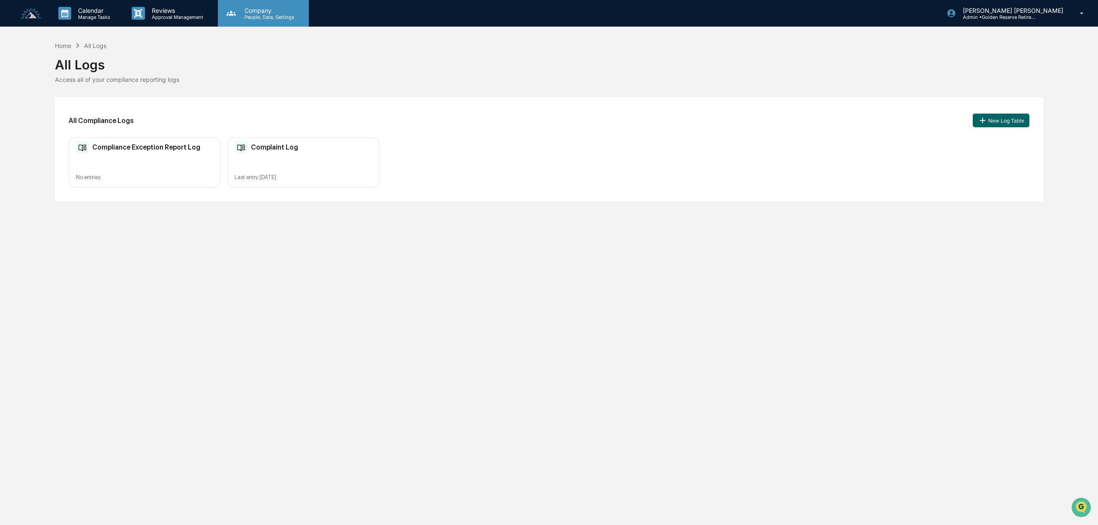
click at [259, 19] on p "People, Data, Settings" at bounding box center [268, 17] width 61 height 6
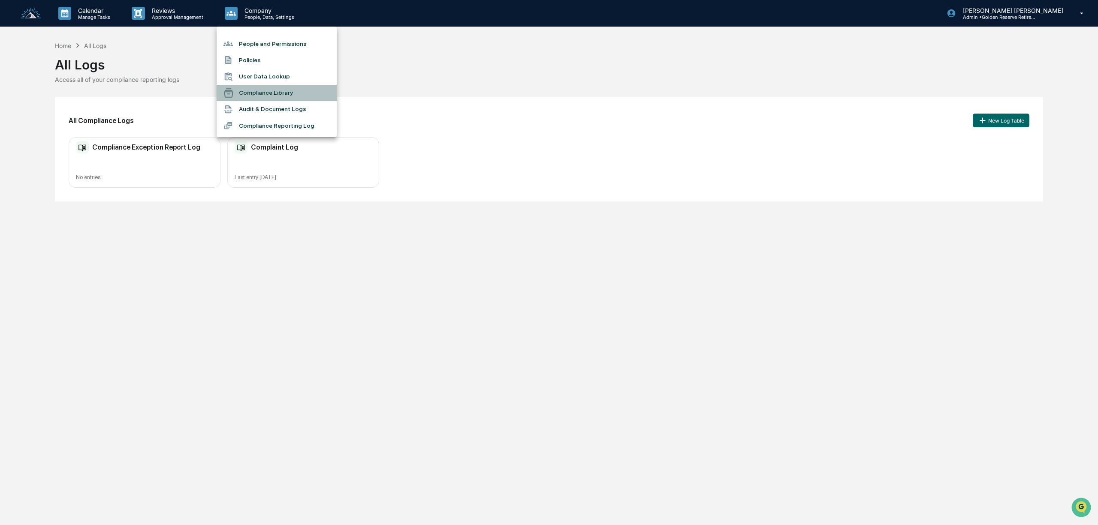
click at [273, 93] on li "Compliance Library" at bounding box center [277, 93] width 120 height 16
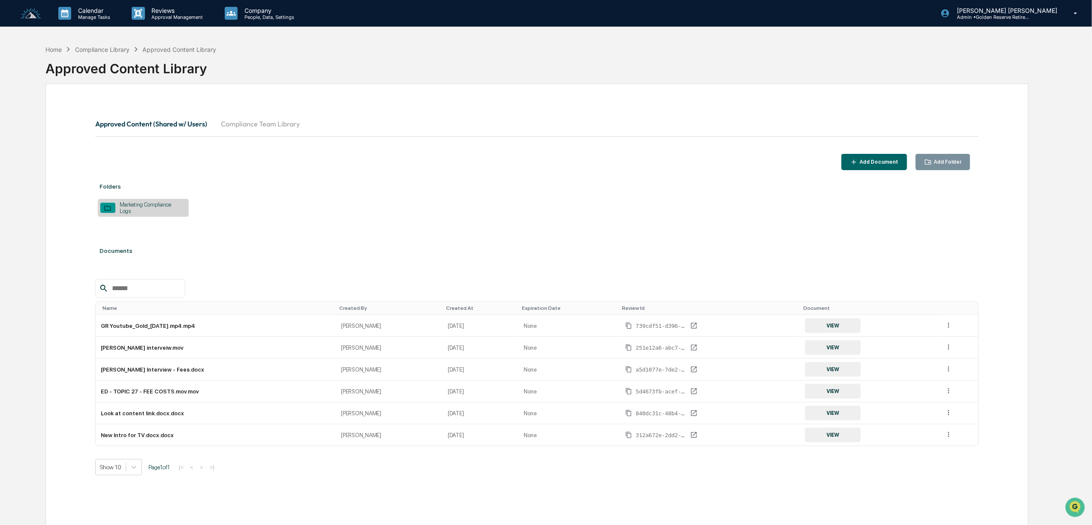
click at [282, 124] on button "Compliance Team Library" at bounding box center [260, 124] width 93 height 21
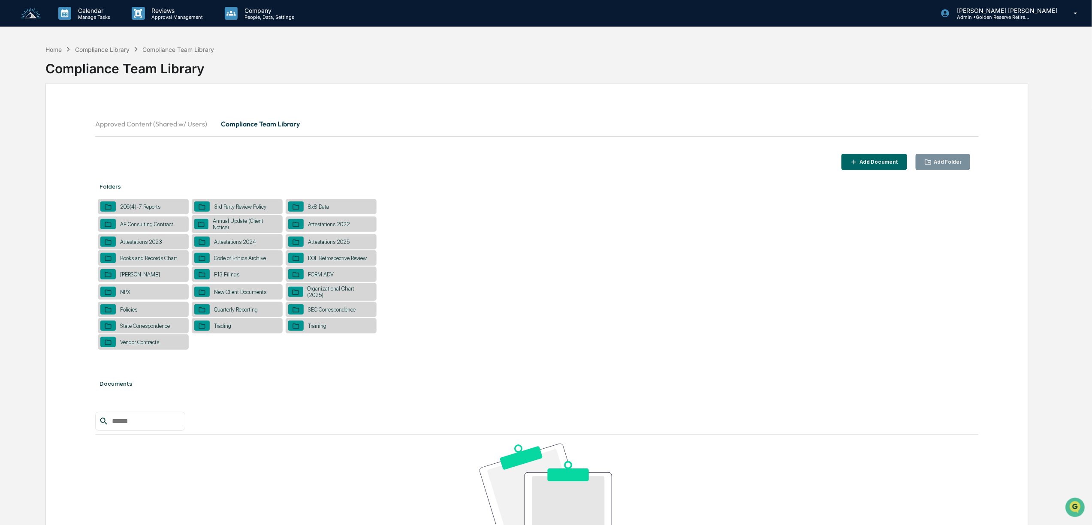
click at [225, 329] on div "Trading" at bounding box center [223, 326] width 26 height 6
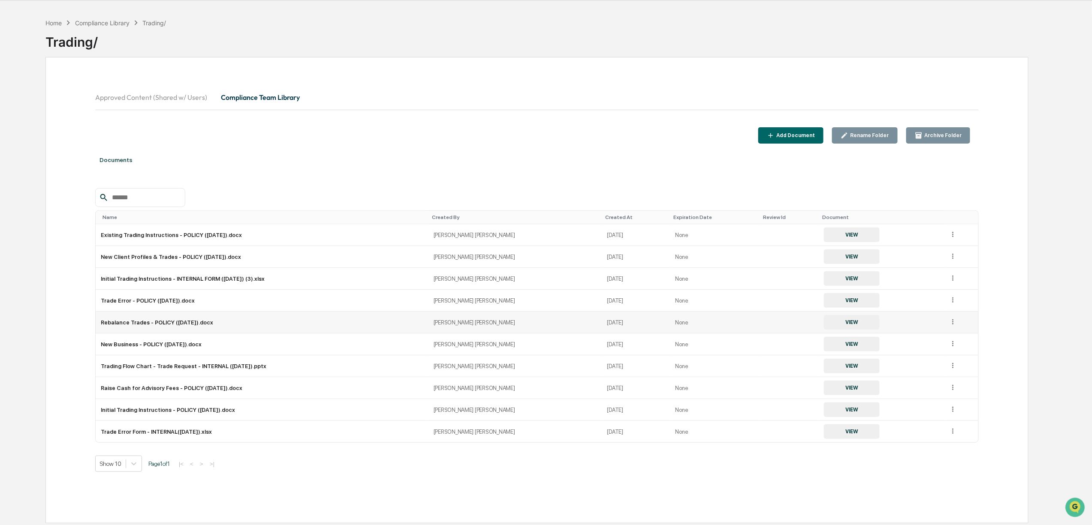
scroll to position [41, 0]
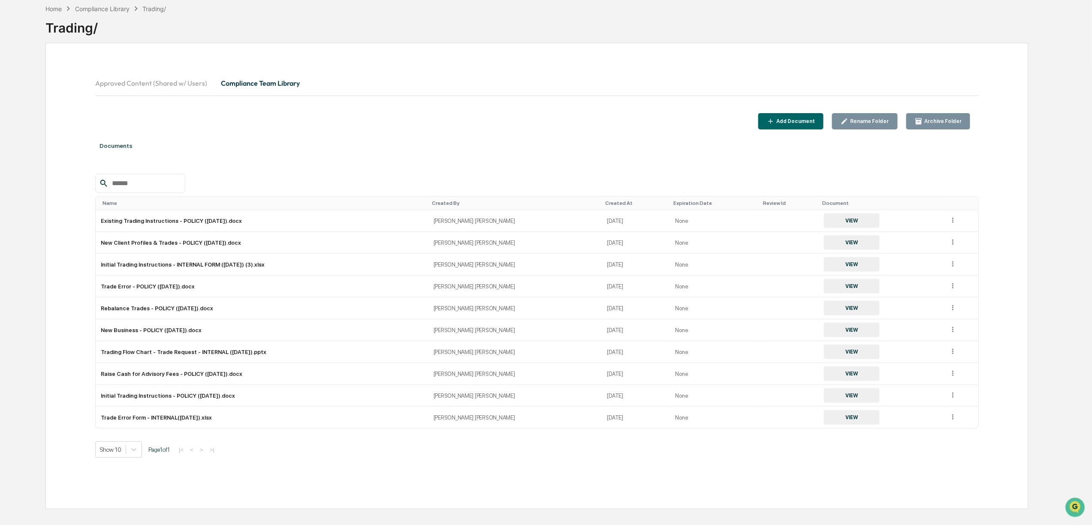
click at [276, 82] on button "Compliance Team Library" at bounding box center [260, 83] width 93 height 21
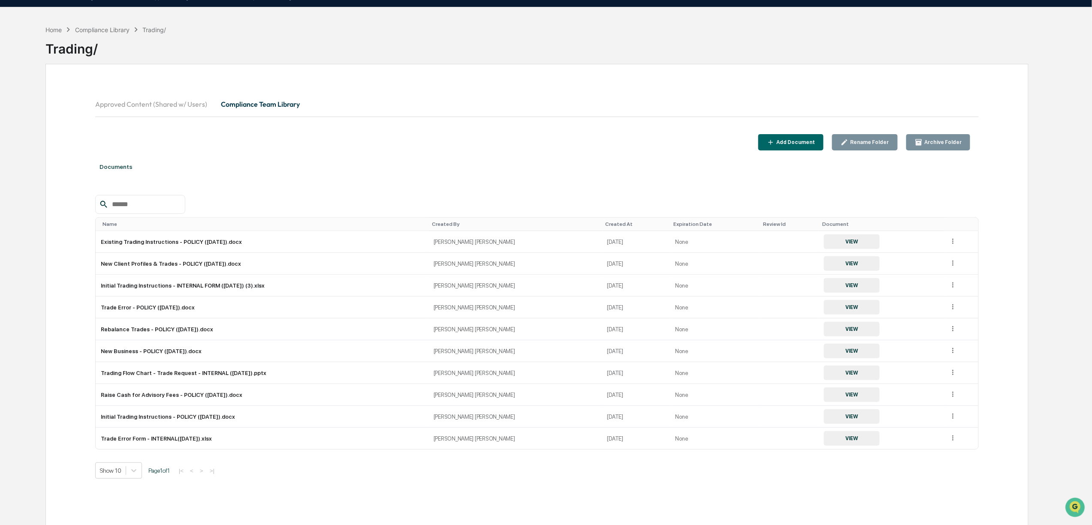
scroll to position [0, 0]
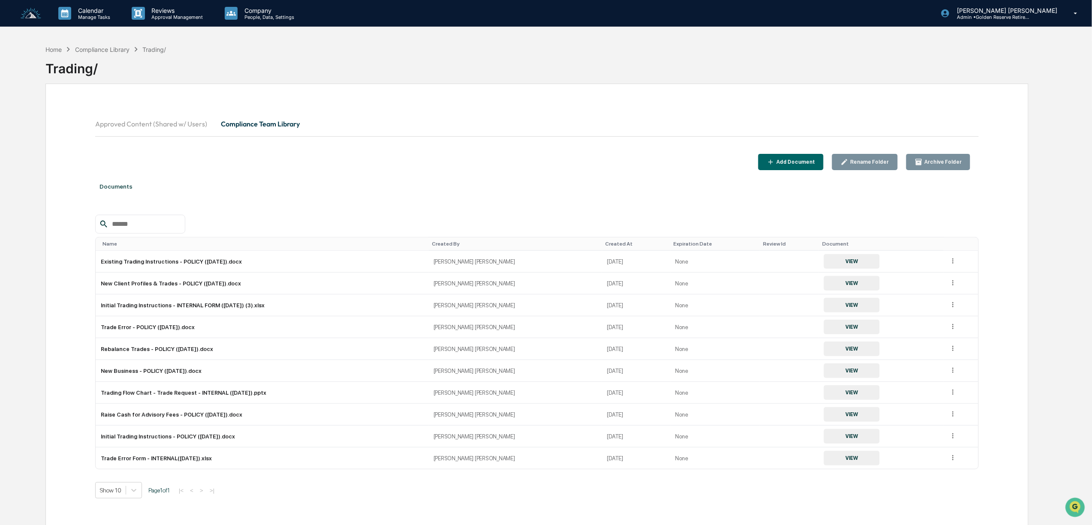
click at [163, 118] on button "Approved Content (Shared w/ Users)" at bounding box center [154, 124] width 119 height 21
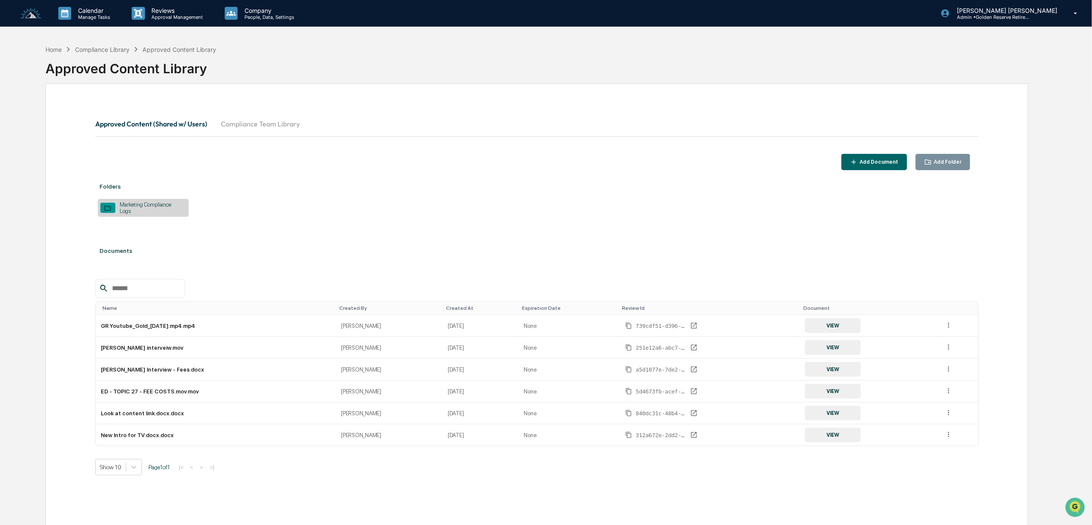
click at [258, 122] on button "Compliance Team Library" at bounding box center [260, 124] width 93 height 21
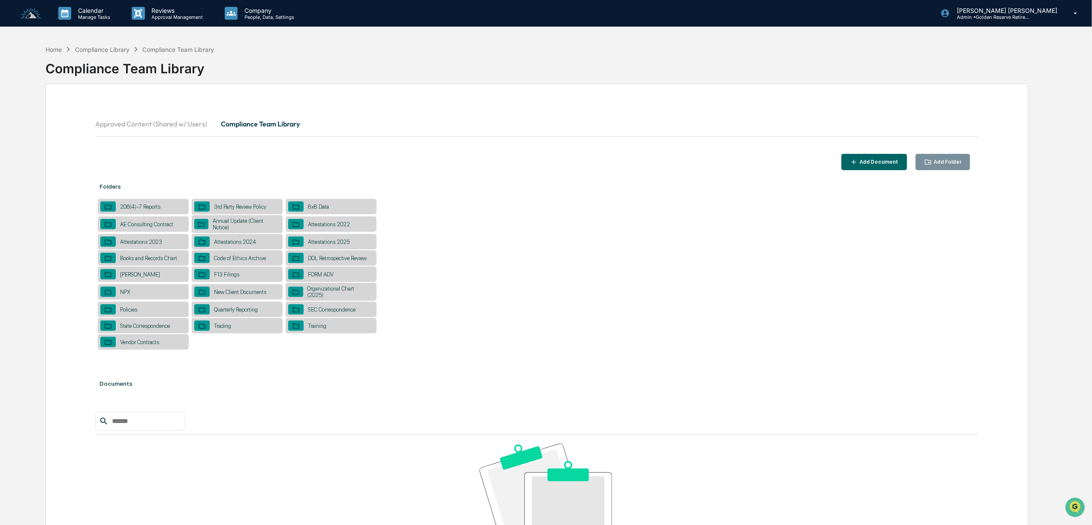
click at [939, 162] on div "Add Folder" at bounding box center [947, 162] width 30 height 6
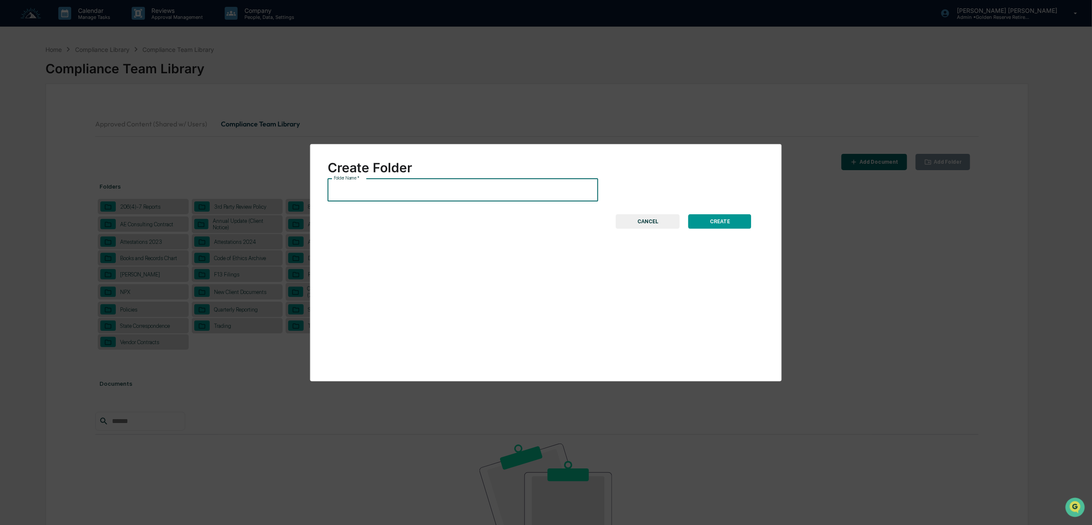
click at [404, 190] on input "Folder Name   *" at bounding box center [463, 190] width 271 height 23
type input "**********"
click at [726, 217] on button "CREATE" at bounding box center [719, 221] width 63 height 15
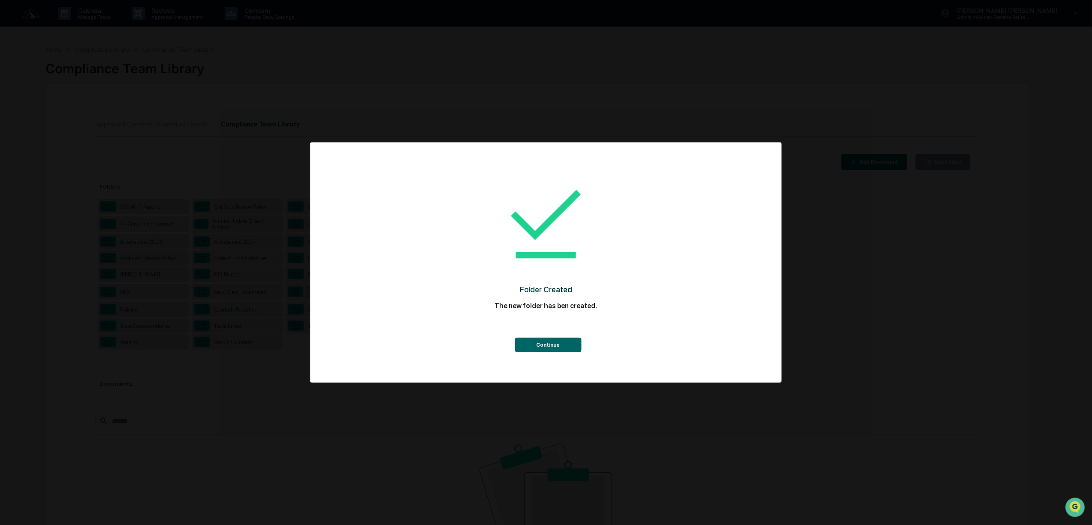
click at [558, 347] on button "Continue" at bounding box center [548, 345] width 66 height 15
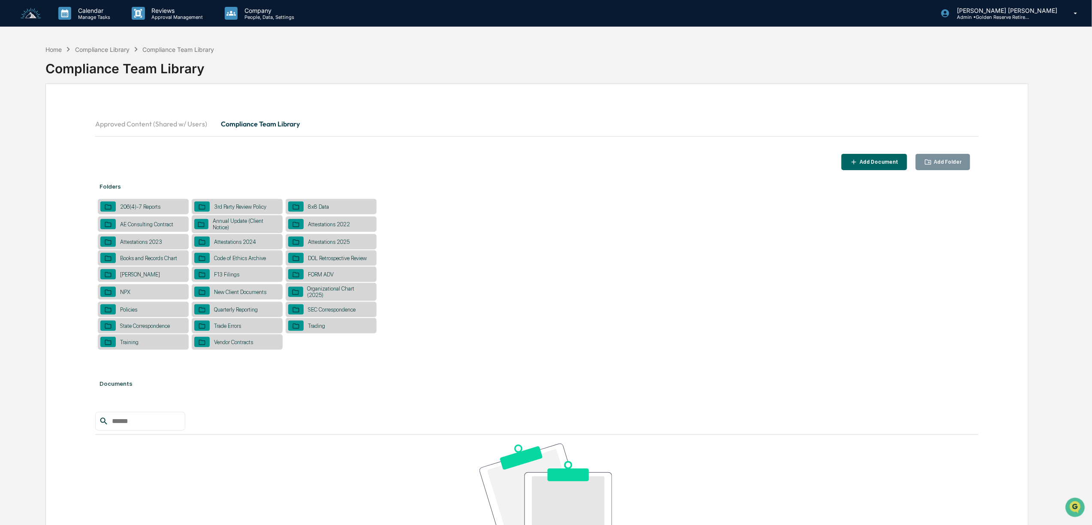
click at [935, 162] on div "Add Folder" at bounding box center [947, 162] width 30 height 6
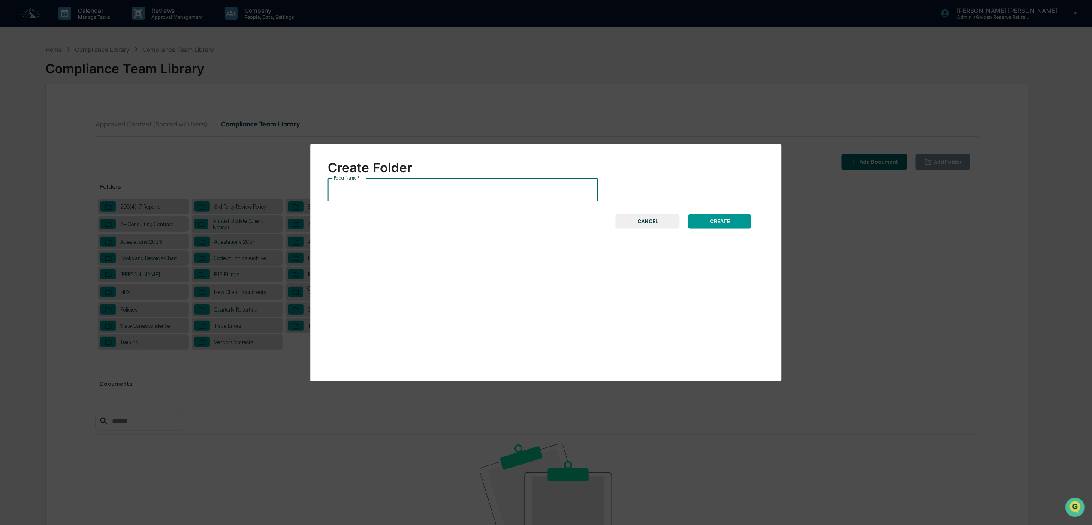
click at [466, 195] on input "Folder Name   *" at bounding box center [463, 190] width 271 height 23
type input "**********"
click at [724, 221] on button "CREATE" at bounding box center [719, 221] width 63 height 15
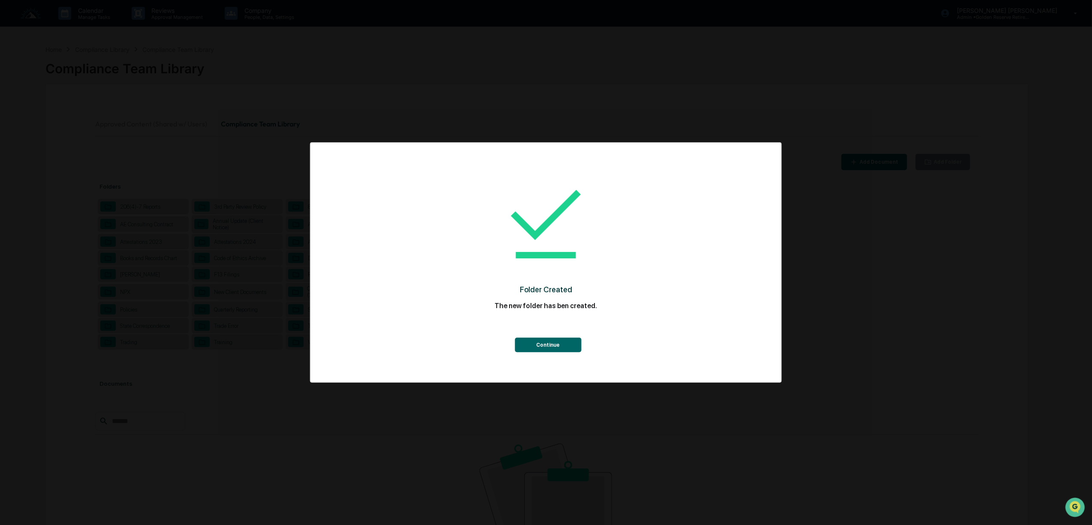
click at [558, 348] on button "Continue" at bounding box center [548, 345] width 66 height 15
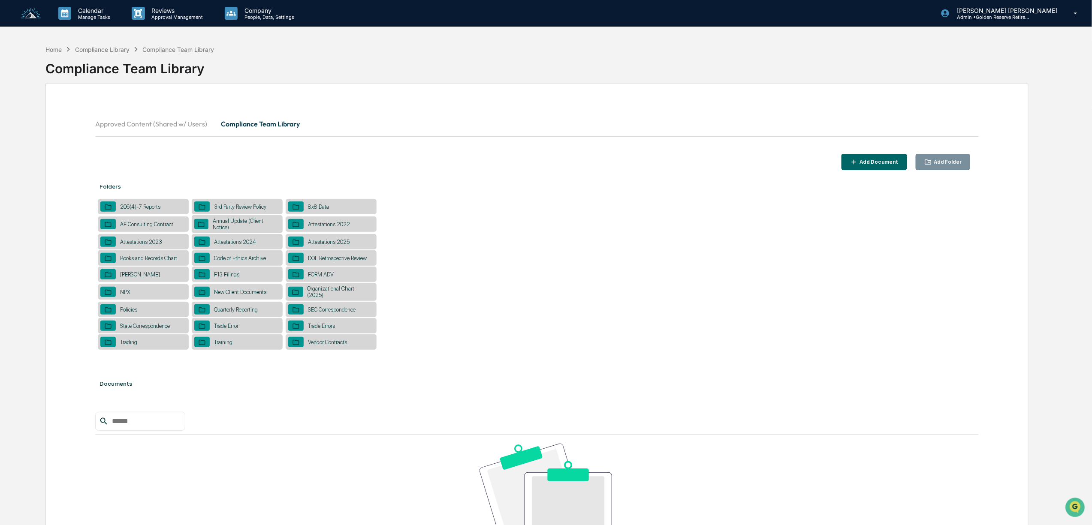
click at [251, 326] on div "Trade Error" at bounding box center [237, 325] width 91 height 15
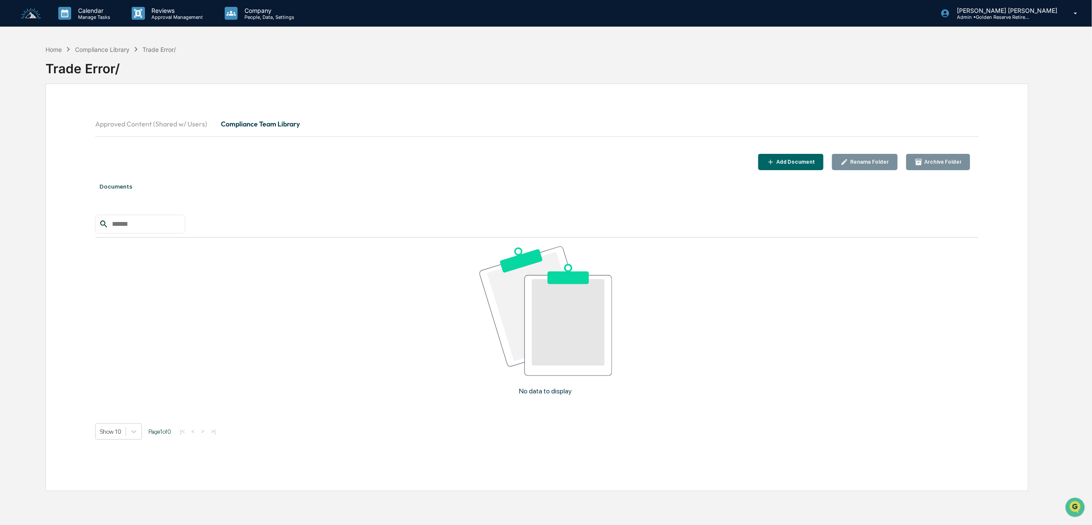
click at [933, 155] on button "Archive Folder" at bounding box center [938, 162] width 64 height 17
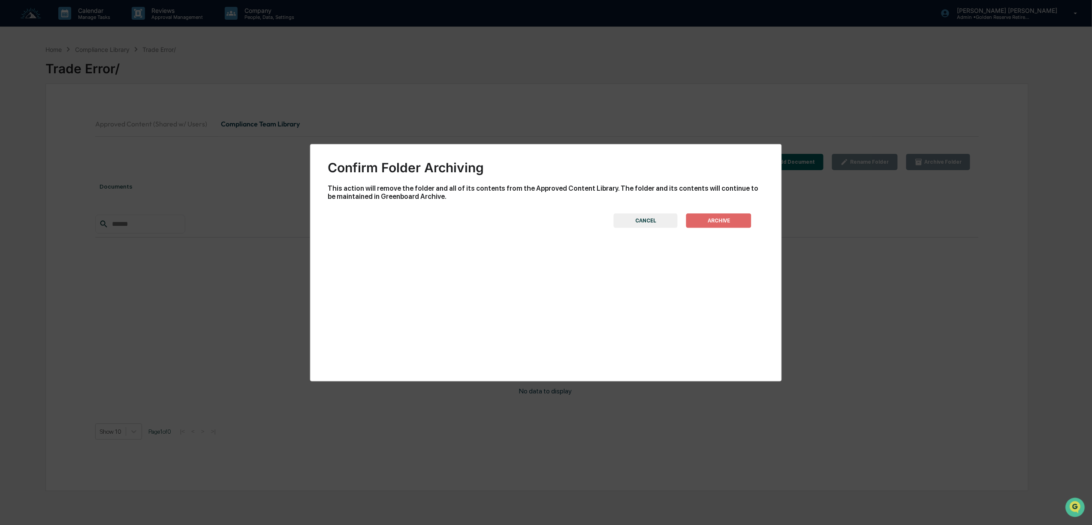
click at [732, 215] on button "ARCHIVE" at bounding box center [718, 221] width 65 height 15
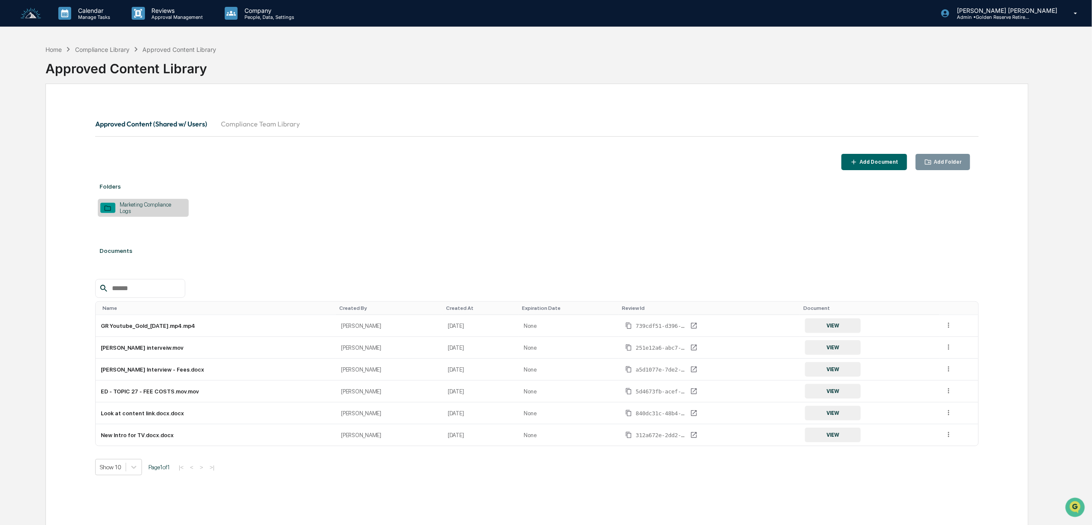
click at [253, 125] on button "Compliance Team Library" at bounding box center [260, 124] width 93 height 21
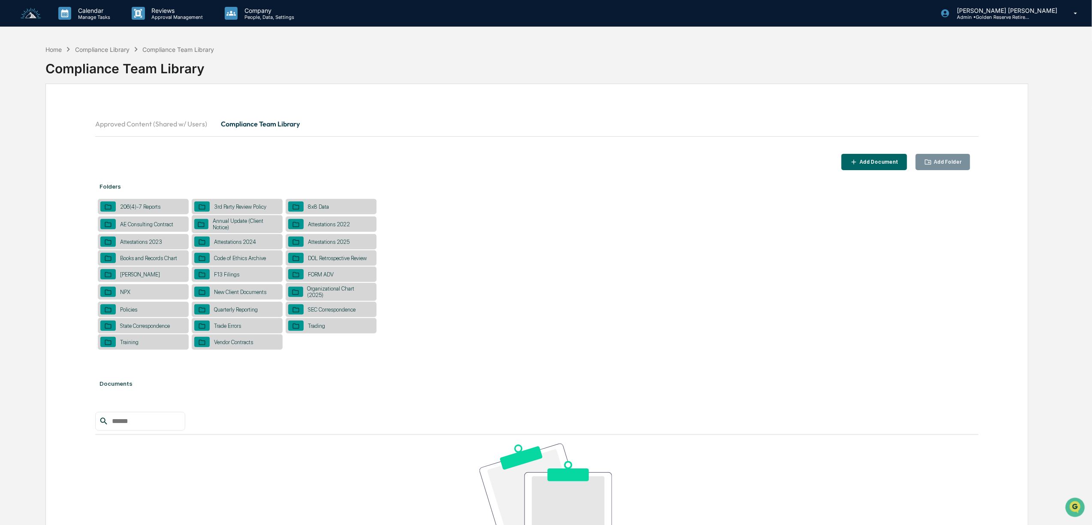
click at [241, 327] on div "Trade Errors" at bounding box center [228, 326] width 36 height 6
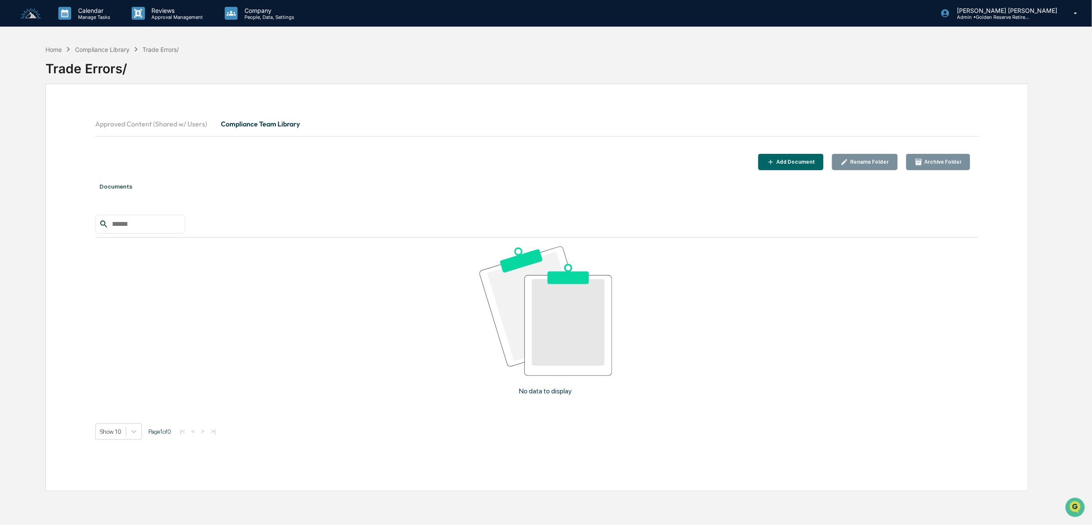
click at [802, 160] on div "Add Document" at bounding box center [795, 162] width 40 height 6
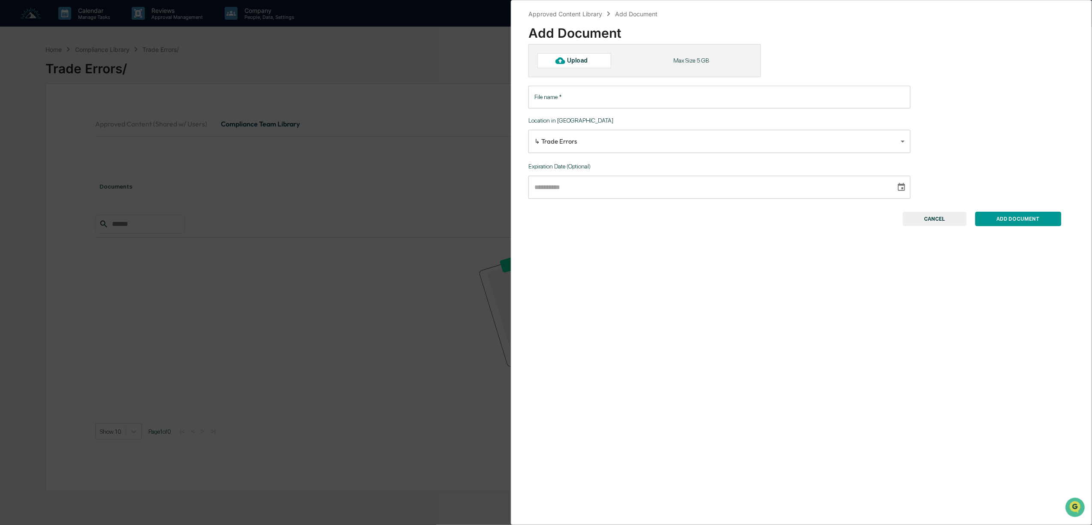
click at [572, 63] on div "Upload" at bounding box center [581, 60] width 28 height 7
type input "**********"
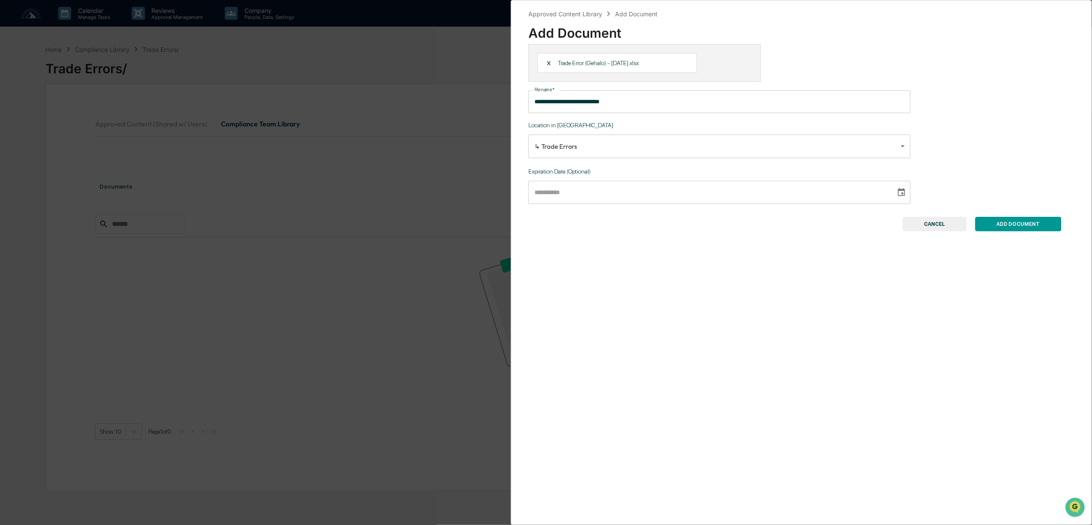
click at [1038, 228] on button "ADD DOCUMENT" at bounding box center [1018, 224] width 86 height 15
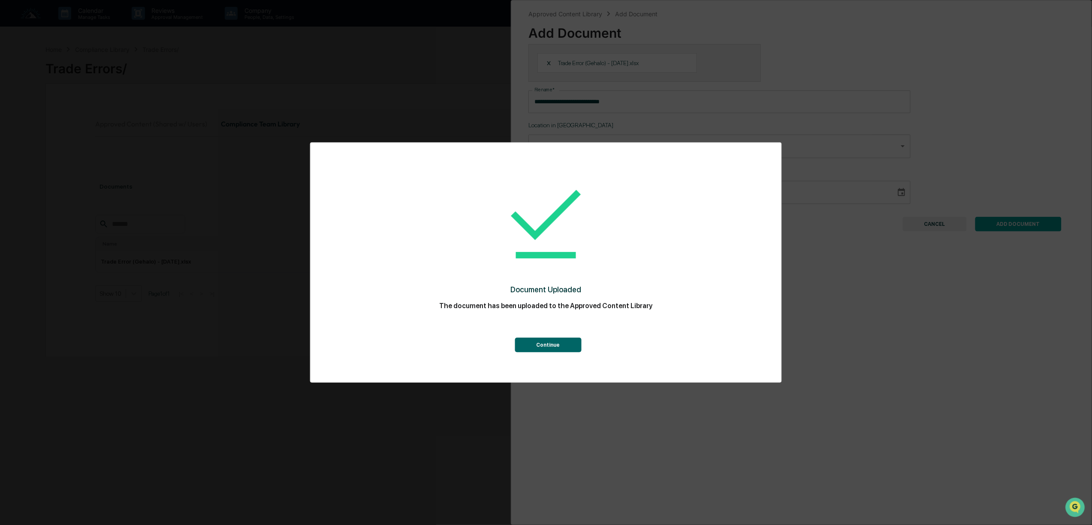
click at [564, 347] on button "Continue" at bounding box center [548, 345] width 66 height 15
